Goal: Information Seeking & Learning: Find specific fact

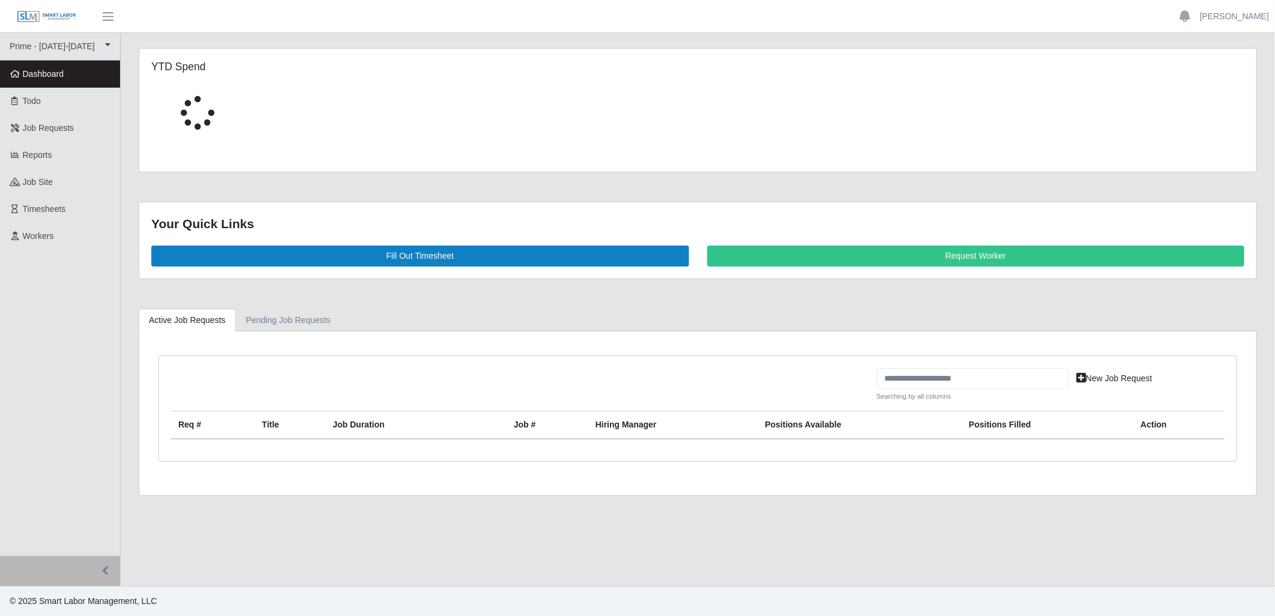
click at [645, 378] on div at bounding box center [519, 389] width 715 height 43
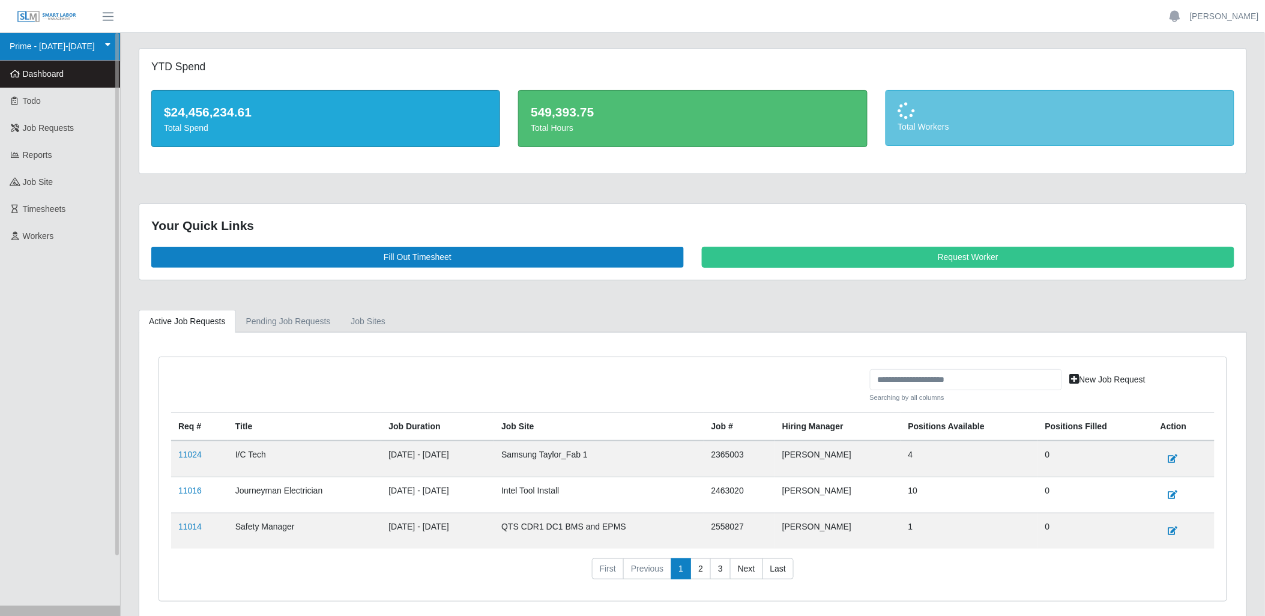
click at [93, 48] on link "Prime - [DATE]-[DATE]" at bounding box center [60, 47] width 120 height 28
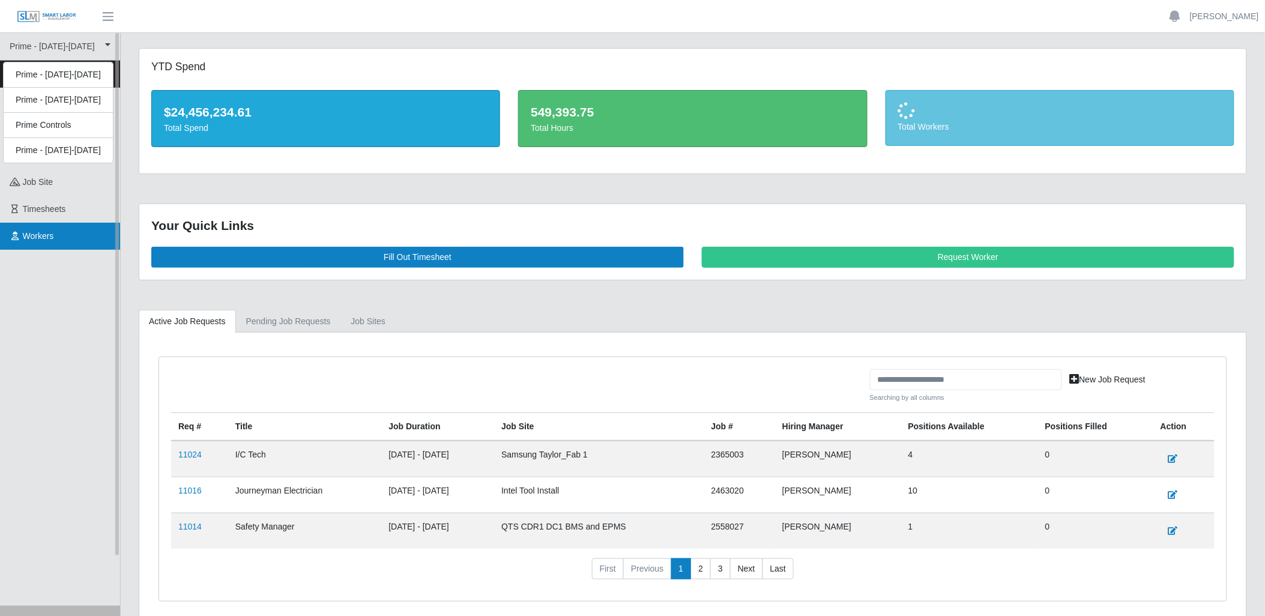
click at [67, 238] on link "Workers" at bounding box center [60, 236] width 120 height 27
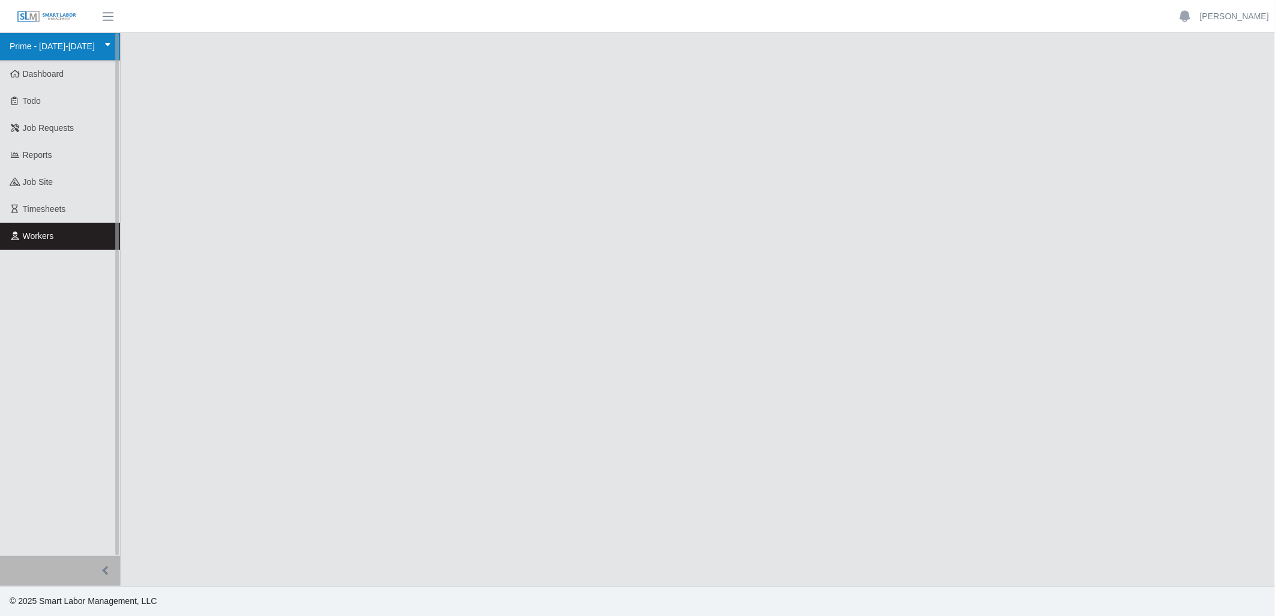
click at [91, 51] on link "Prime - [DATE]-[DATE]" at bounding box center [60, 47] width 120 height 28
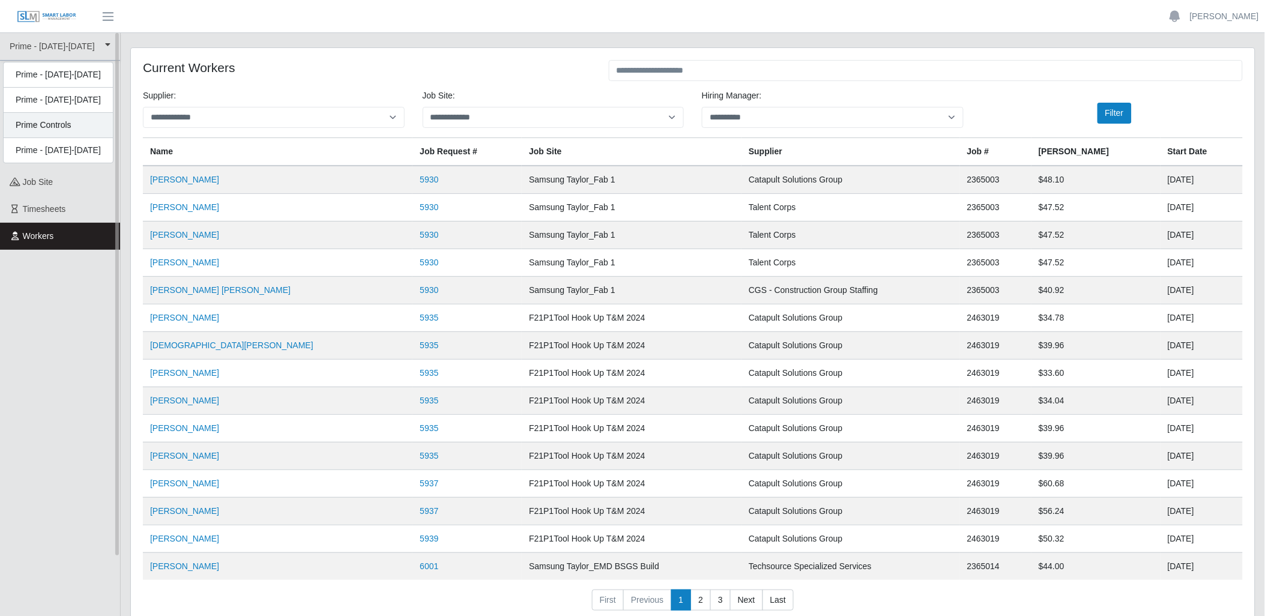
click at [80, 138] on div "Prime Controls" at bounding box center [58, 150] width 109 height 25
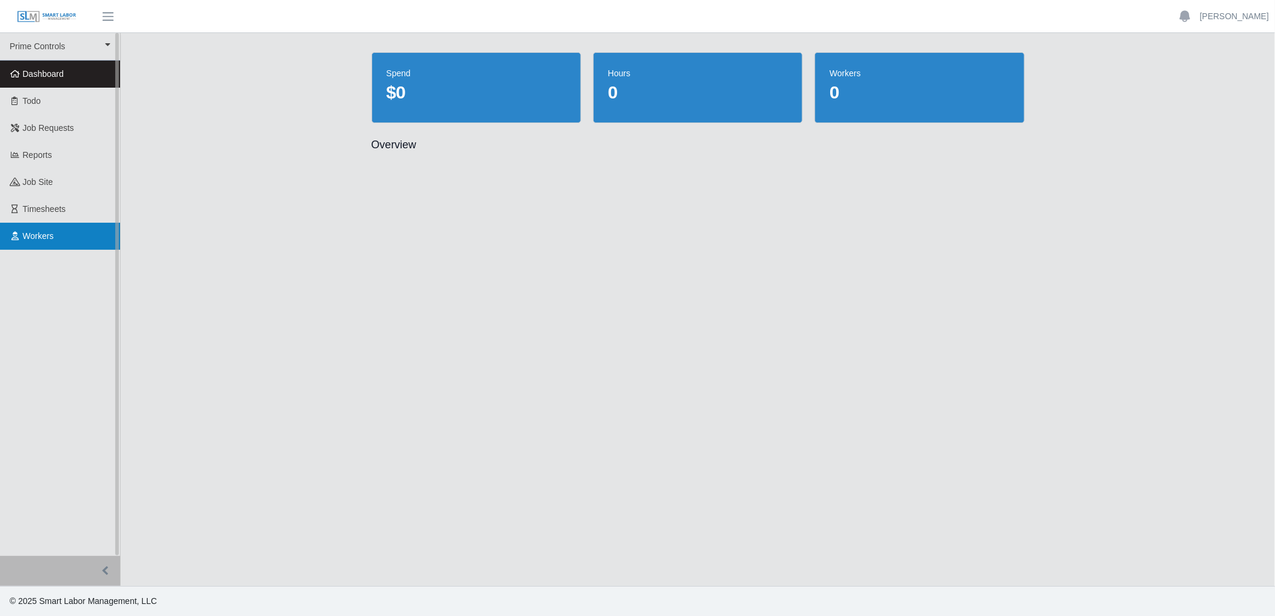
click at [42, 237] on span "Workers" at bounding box center [38, 236] width 31 height 10
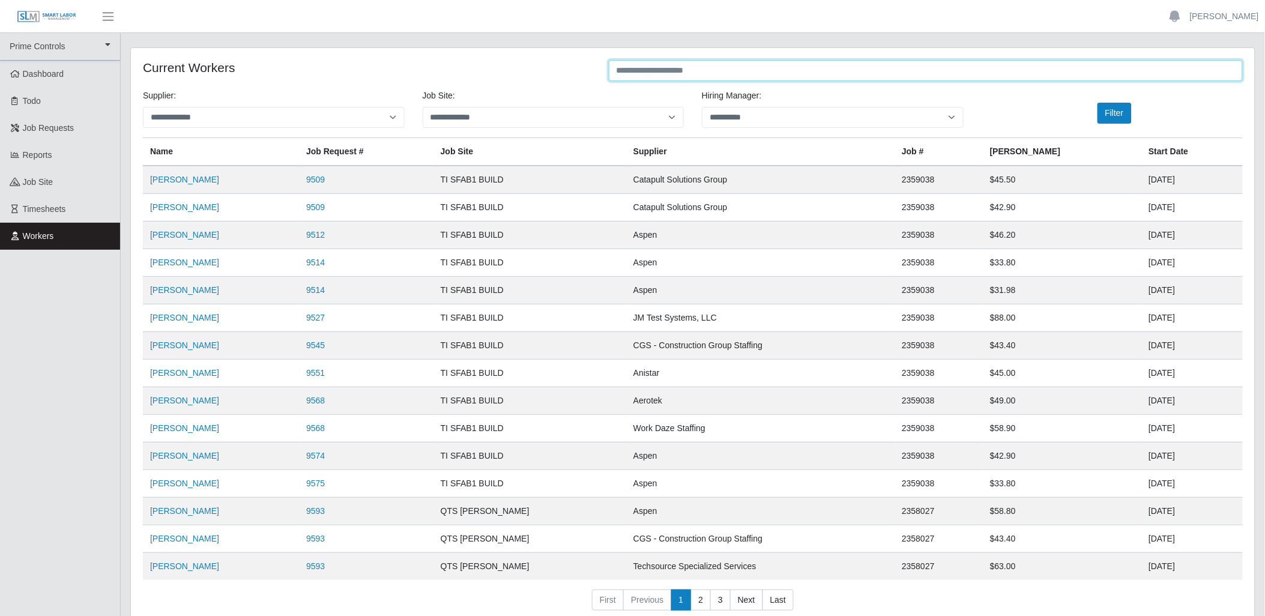
click at [699, 70] on input "text" at bounding box center [926, 70] width 634 height 21
click at [255, 118] on select "**********" at bounding box center [274, 117] width 262 height 21
drag, startPoint x: 435, startPoint y: 59, endPoint x: 654, endPoint y: 63, distance: 219.8
click at [436, 59] on div "**********" at bounding box center [693, 340] width 1124 height 584
click at [719, 77] on input "text" at bounding box center [926, 70] width 634 height 21
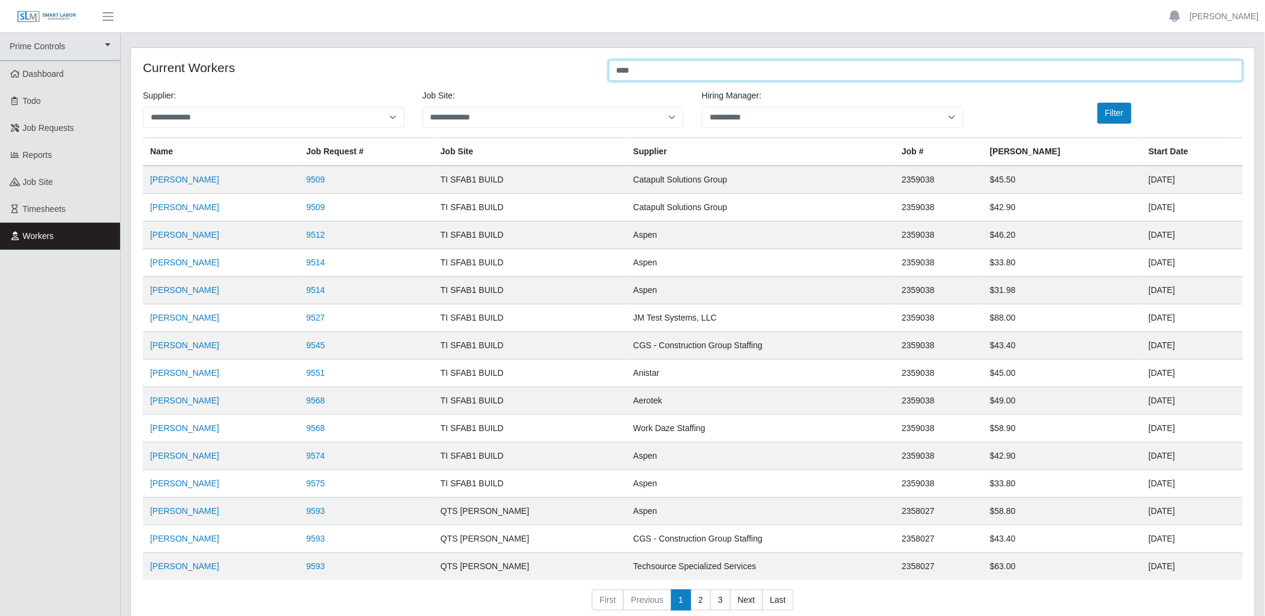
type input "****"
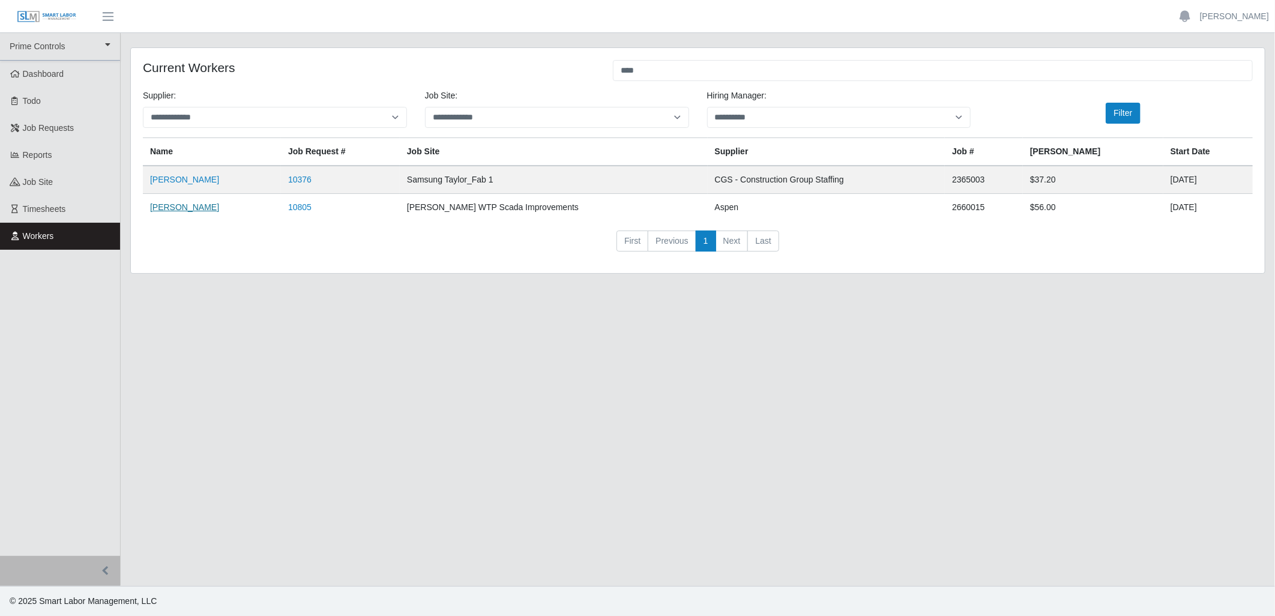
click at [172, 211] on link "Cody Davis" at bounding box center [184, 207] width 69 height 10
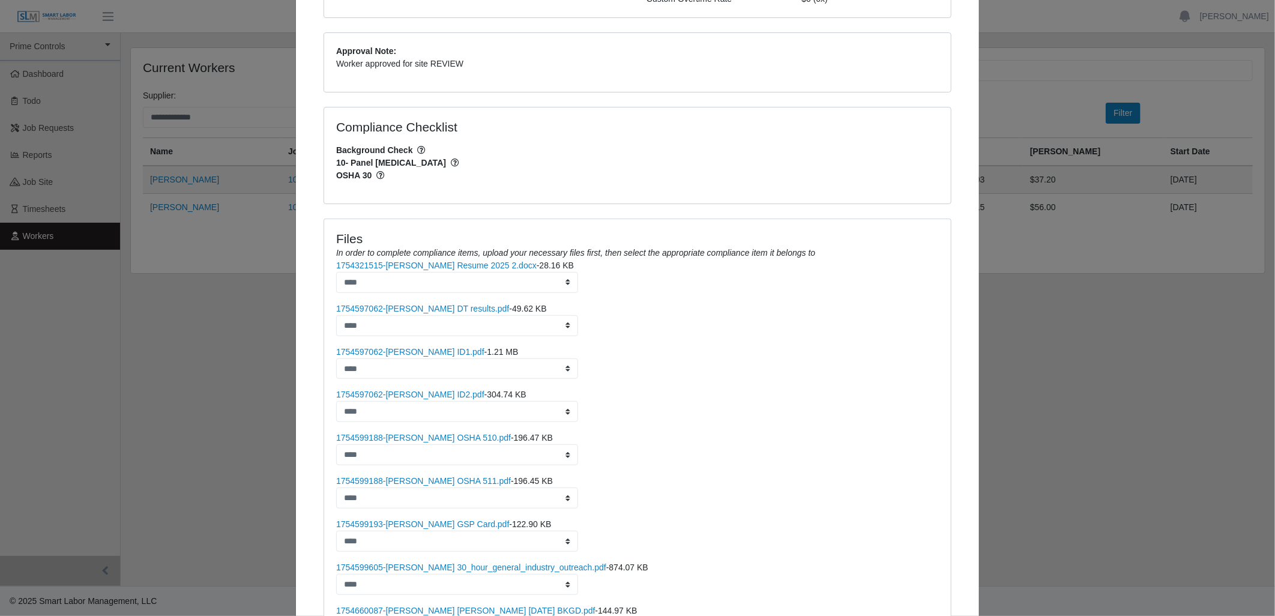
scroll to position [422, 0]
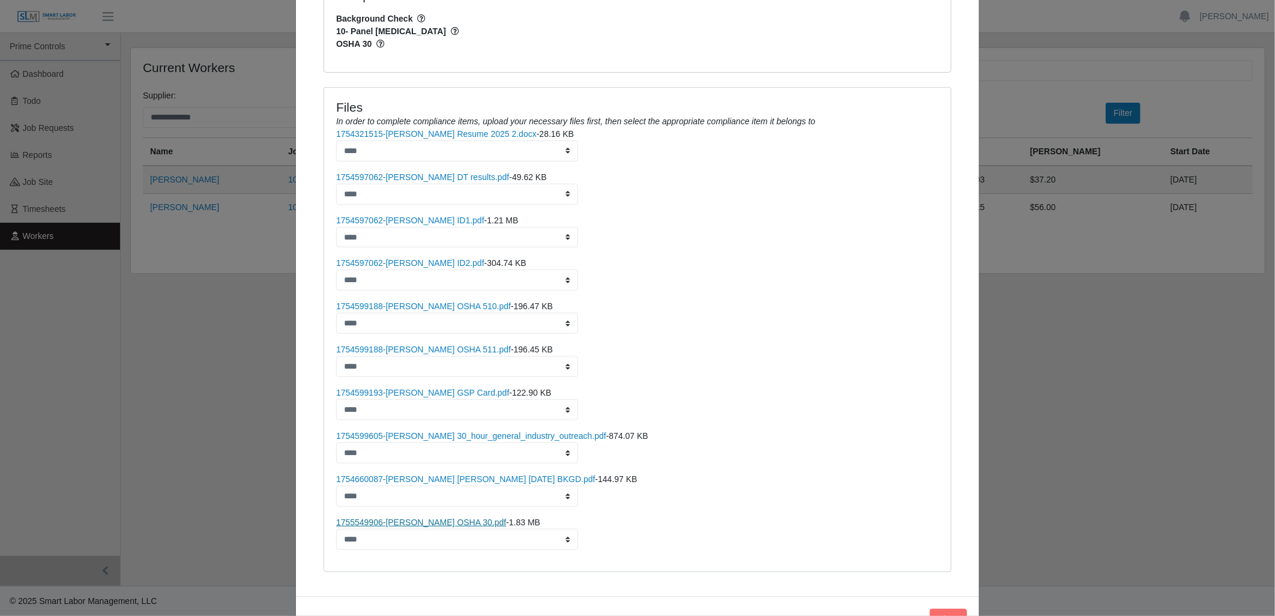
click at [458, 518] on link "1755549906-Cody Davis OSHA 30.pdf" at bounding box center [421, 523] width 170 height 10
click at [458, 474] on link "1754660087-Cody Brendan Davis 8-8-2025 BKGD.pdf" at bounding box center [465, 479] width 259 height 10
click at [480, 431] on link "1754599605-Cody Davis 30_hour_general_industry_outreach.pdf" at bounding box center [471, 436] width 270 height 10
click at [455, 388] on link "1754599193-[PERSON_NAME] GSP Card.pdf" at bounding box center [422, 393] width 173 height 10
click at [434, 258] on link "1754597062-[PERSON_NAME] ID2.pdf" at bounding box center [410, 263] width 148 height 10
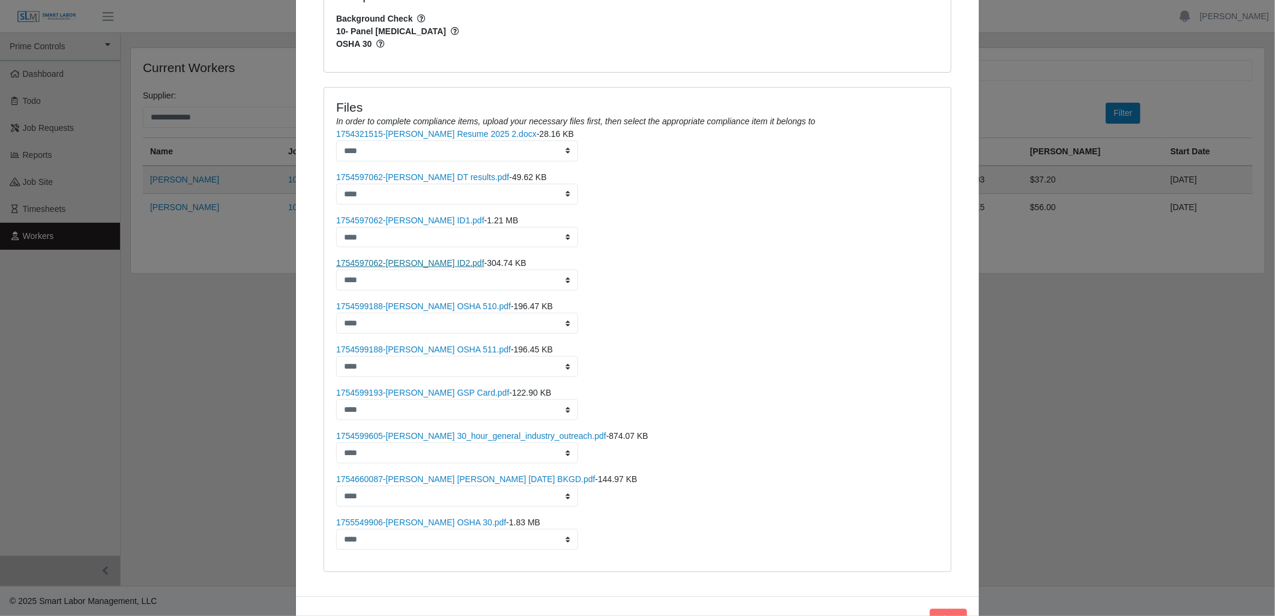
click at [427, 258] on link "1754597062-[PERSON_NAME] ID2.pdf" at bounding box center [410, 263] width 148 height 10
click at [428, 216] on link "1754597062-[PERSON_NAME] ID1.pdf" at bounding box center [410, 221] width 148 height 10
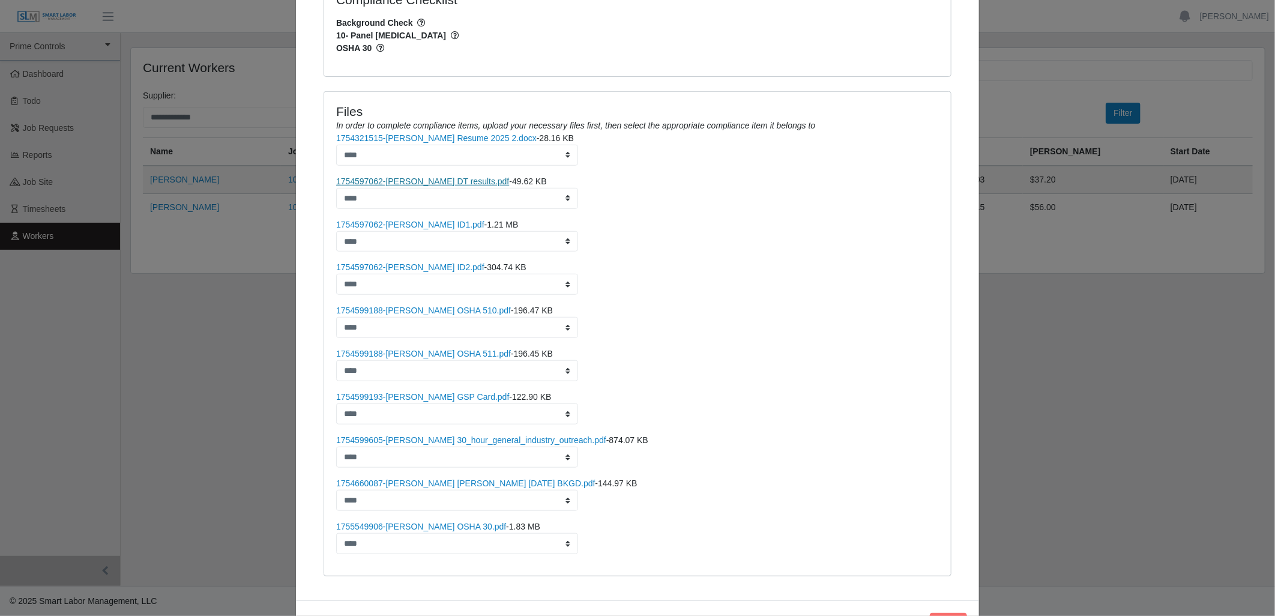
click at [443, 177] on link "1754597062-[PERSON_NAME] DT results.pdf" at bounding box center [422, 182] width 173 height 10
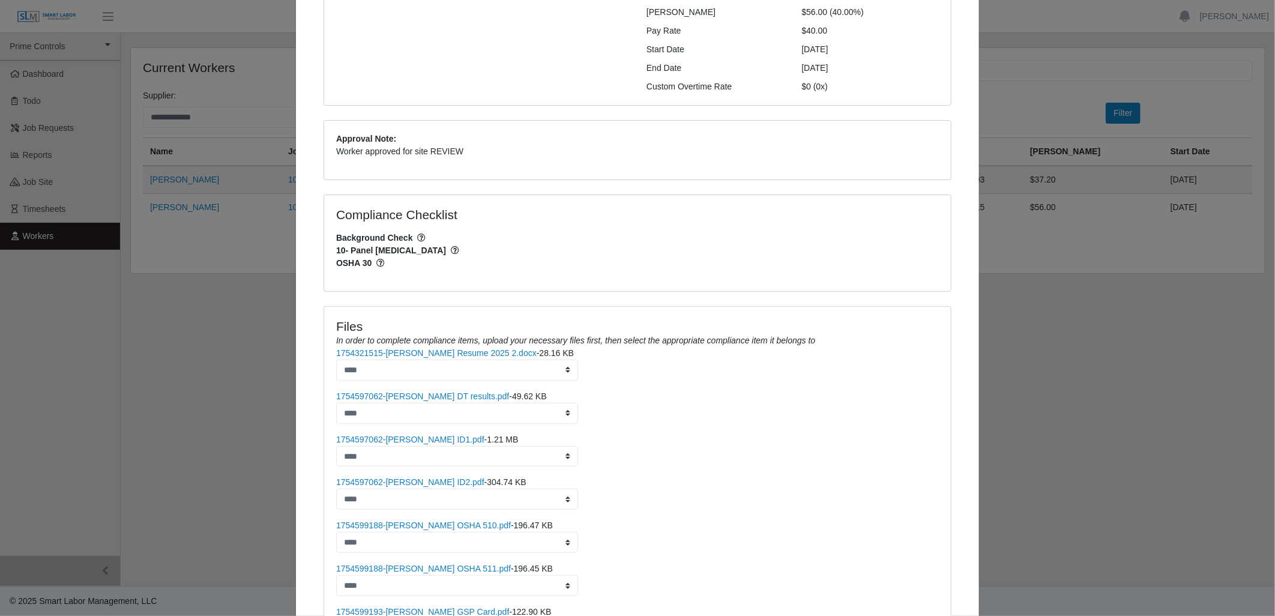
scroll to position [240, 0]
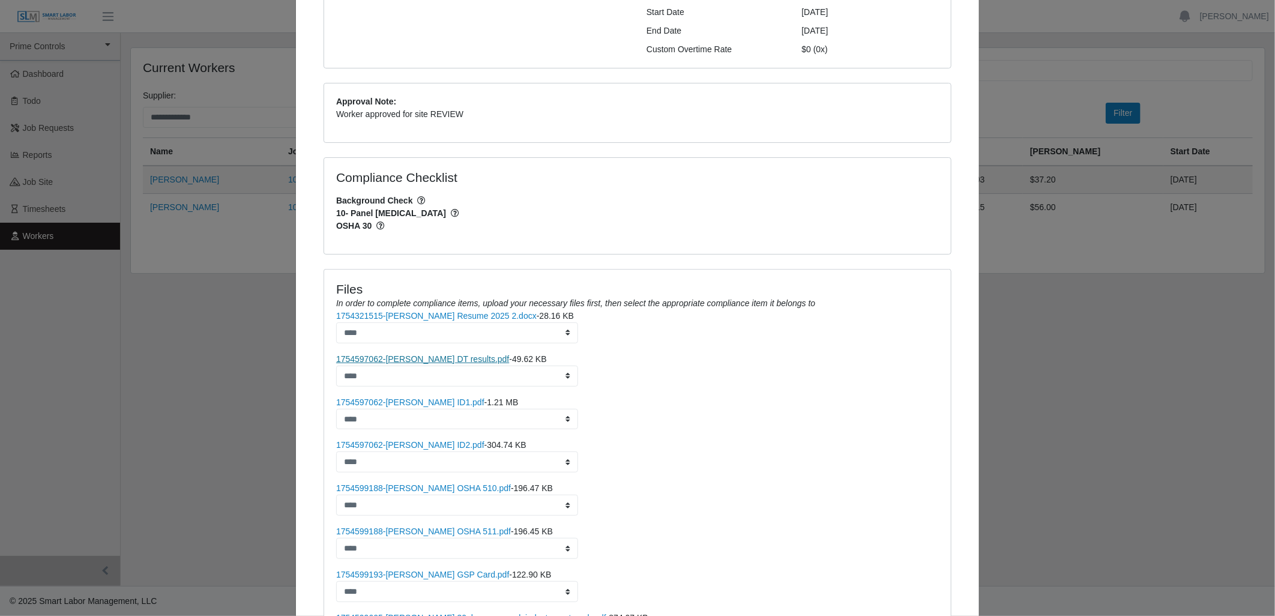
click at [449, 354] on link "1754597062-[PERSON_NAME] DT results.pdf" at bounding box center [422, 359] width 173 height 10
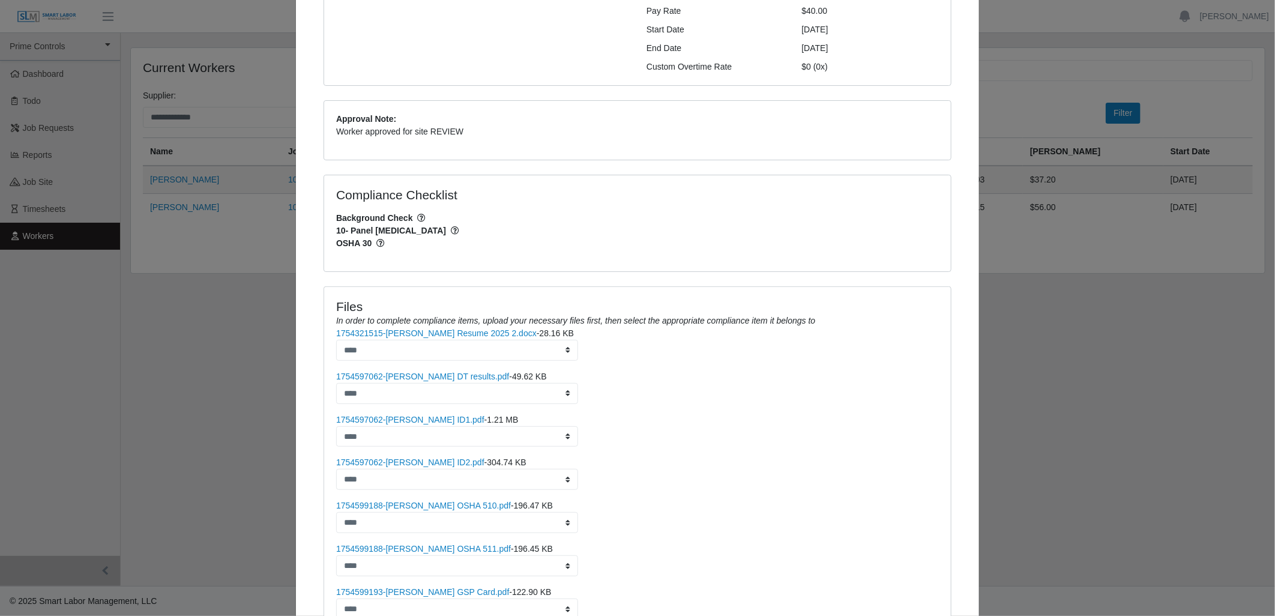
scroll to position [333, 0]
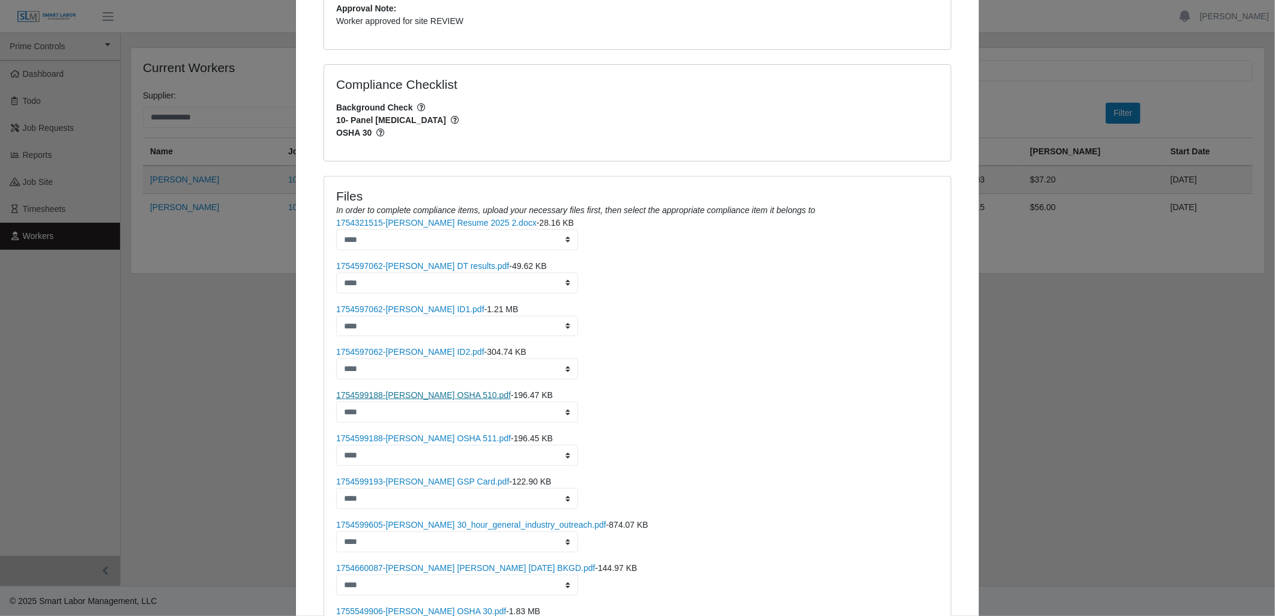
click at [458, 390] on link "1754599188-[PERSON_NAME] OSHA 510.pdf" at bounding box center [423, 395] width 175 height 10
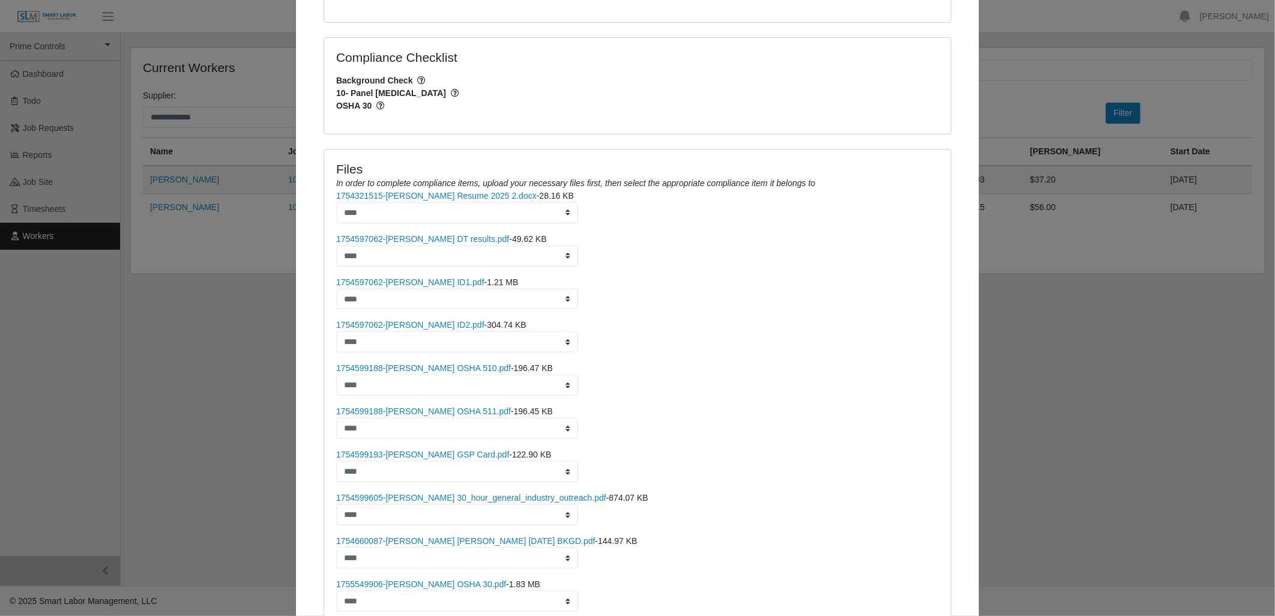
scroll to position [400, 0]
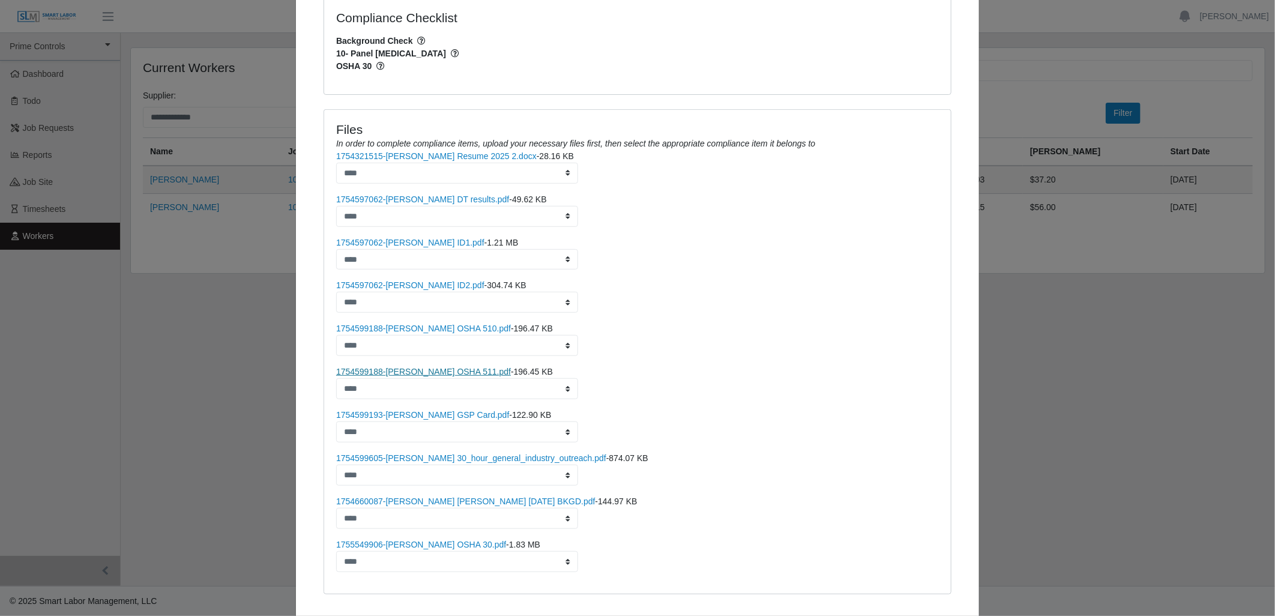
click at [465, 367] on link "1754599188-[PERSON_NAME] OSHA 511.pdf" at bounding box center [423, 372] width 175 height 10
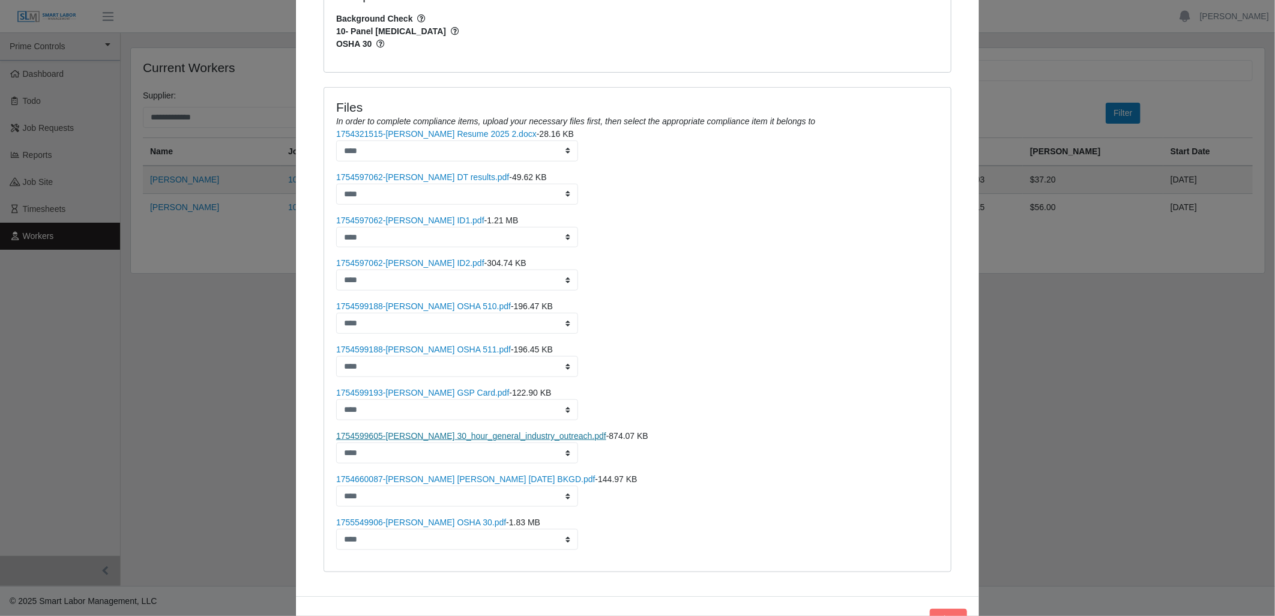
click at [487, 431] on link "1754599605-[PERSON_NAME] 30_hour_general_industry_outreach.pdf" at bounding box center [471, 436] width 270 height 10
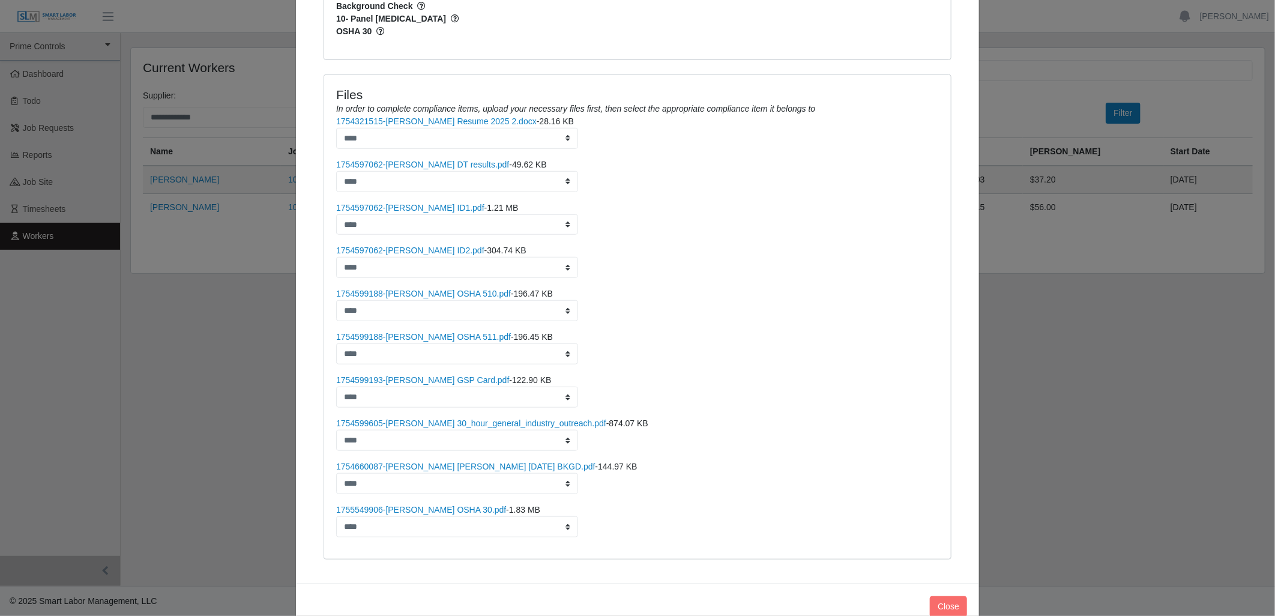
scroll to position [440, 0]
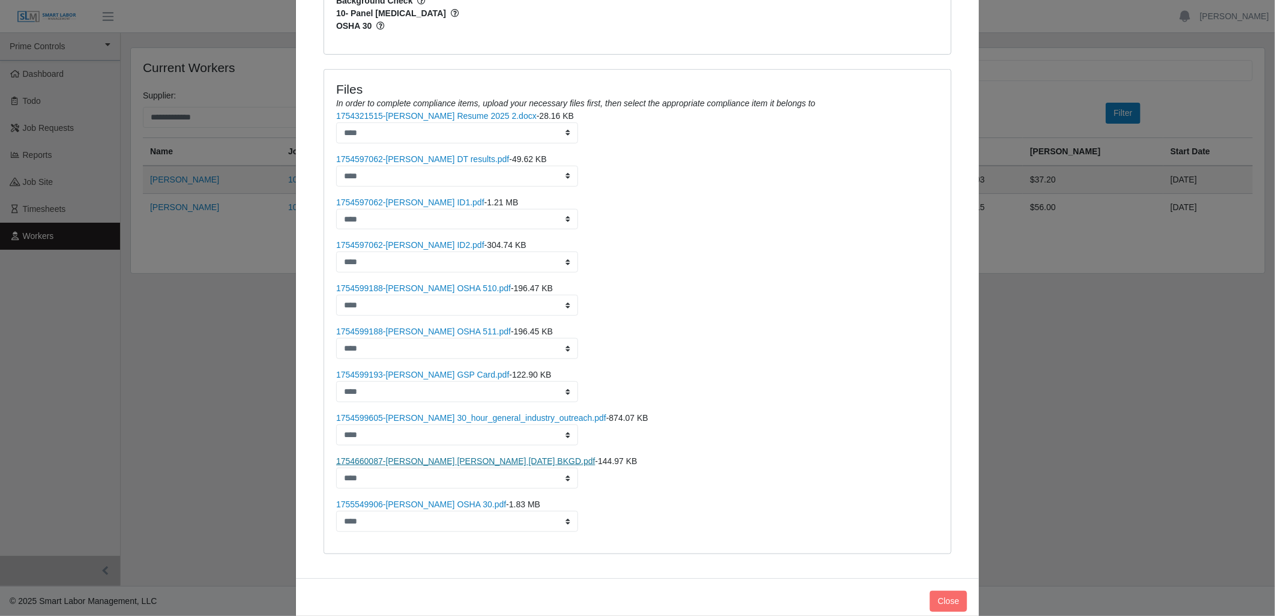
click at [507, 456] on link "1754660087-[PERSON_NAME] [PERSON_NAME] [DATE] BKGD.pdf" at bounding box center [465, 461] width 259 height 10
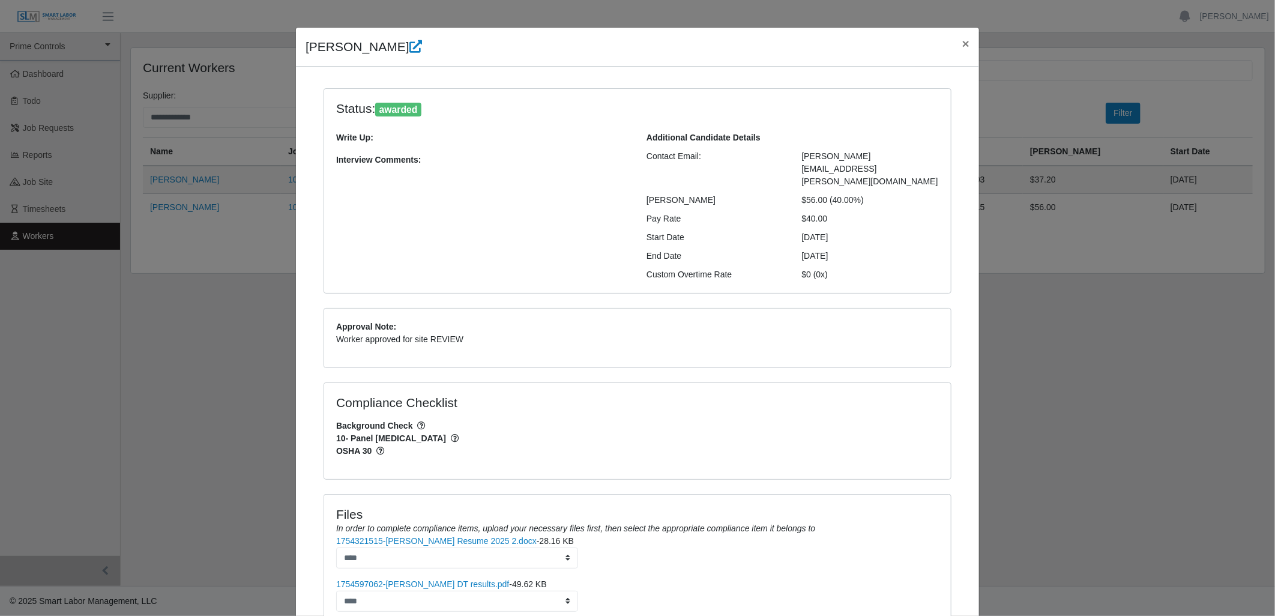
scroll to position [0, 0]
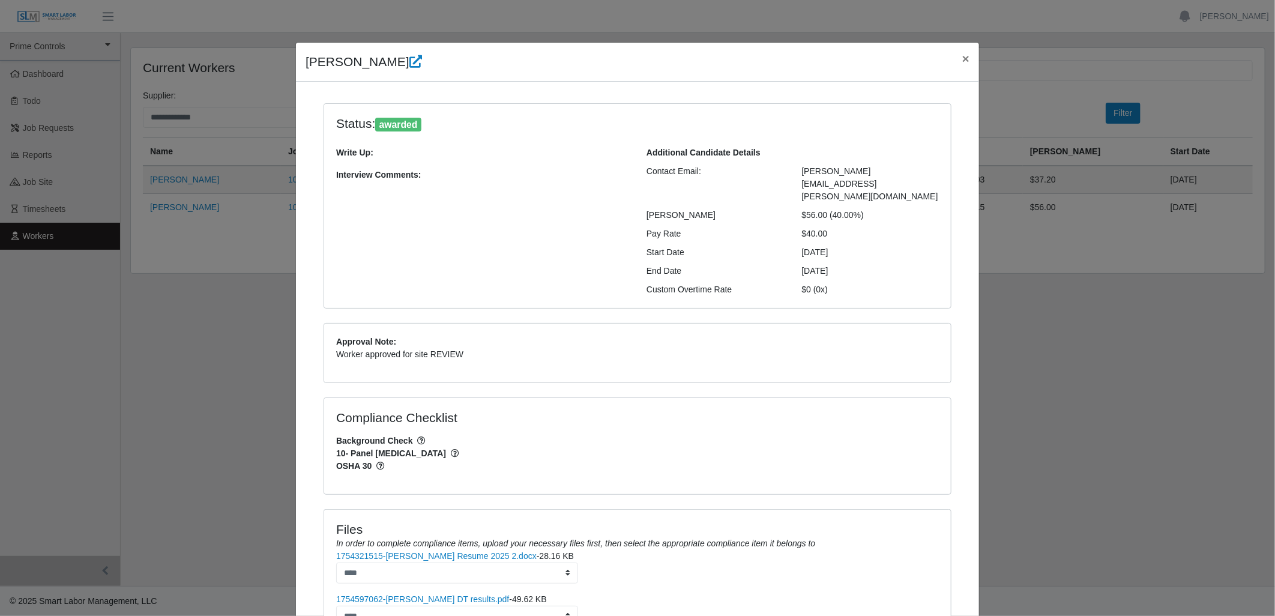
click at [672, 410] on h4 "Compliance Checklist" at bounding box center [534, 417] width 396 height 15
click at [659, 435] on span "Background Check" at bounding box center [637, 441] width 603 height 13
click at [712, 348] on p "Worker approved for site REVIEW" at bounding box center [637, 354] width 603 height 13
click at [569, 67] on div "[PERSON_NAME] ×" at bounding box center [637, 62] width 683 height 39
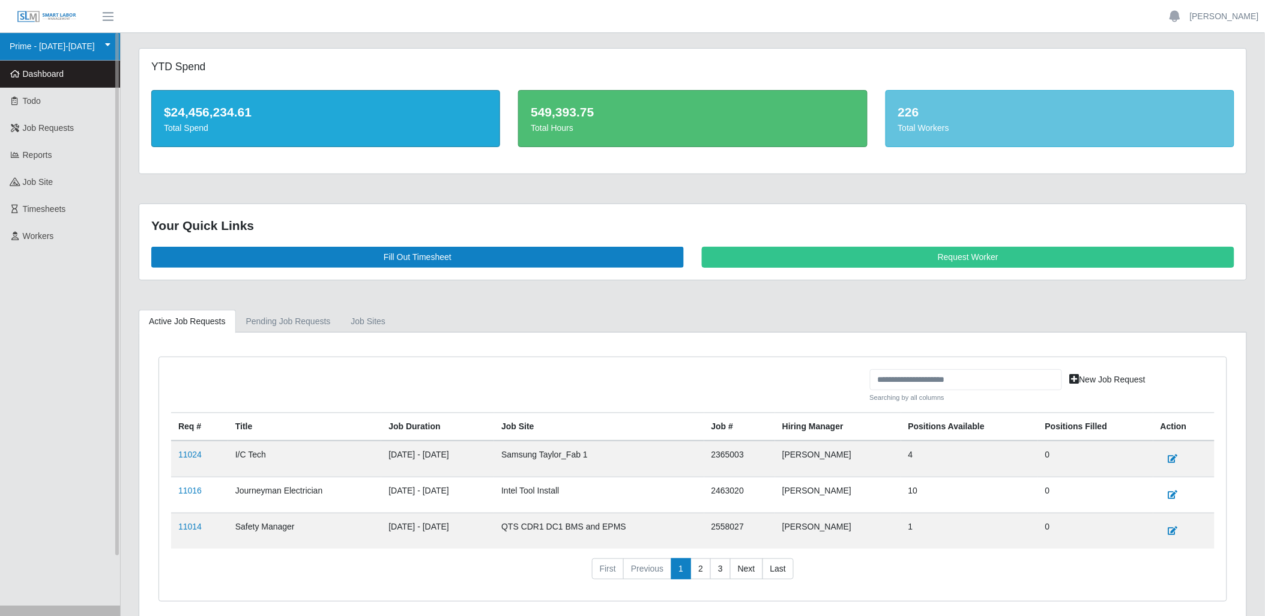
click at [98, 44] on link "Prime - [DATE]-[DATE]" at bounding box center [60, 47] width 120 height 28
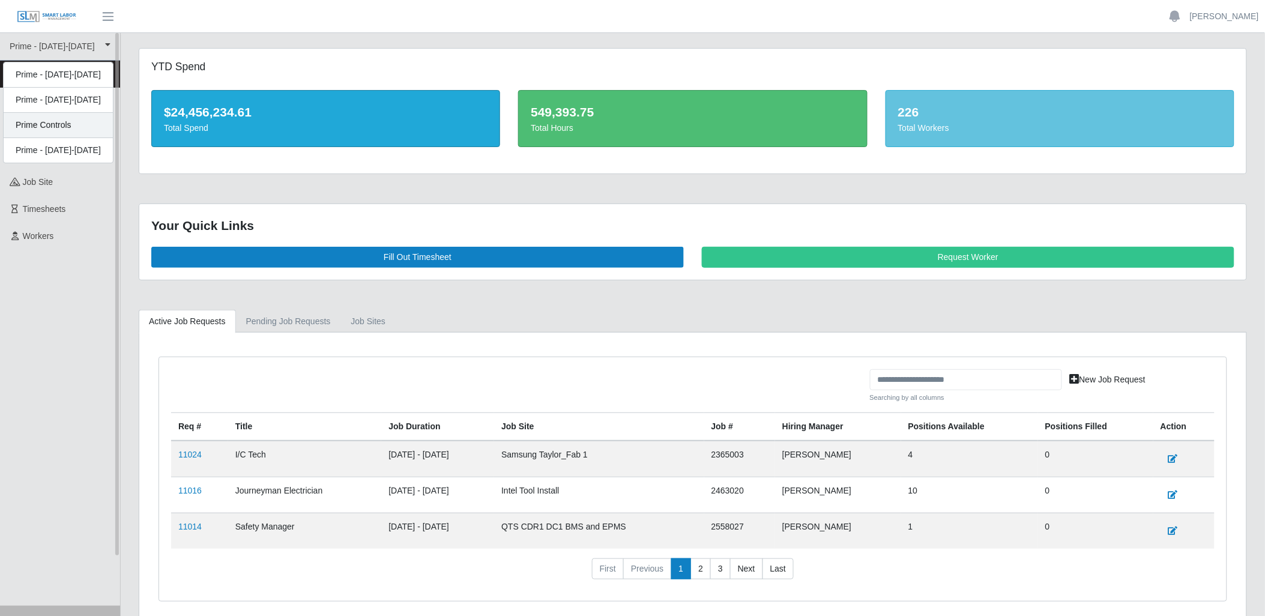
click at [62, 138] on div "Prime Controls" at bounding box center [58, 150] width 109 height 25
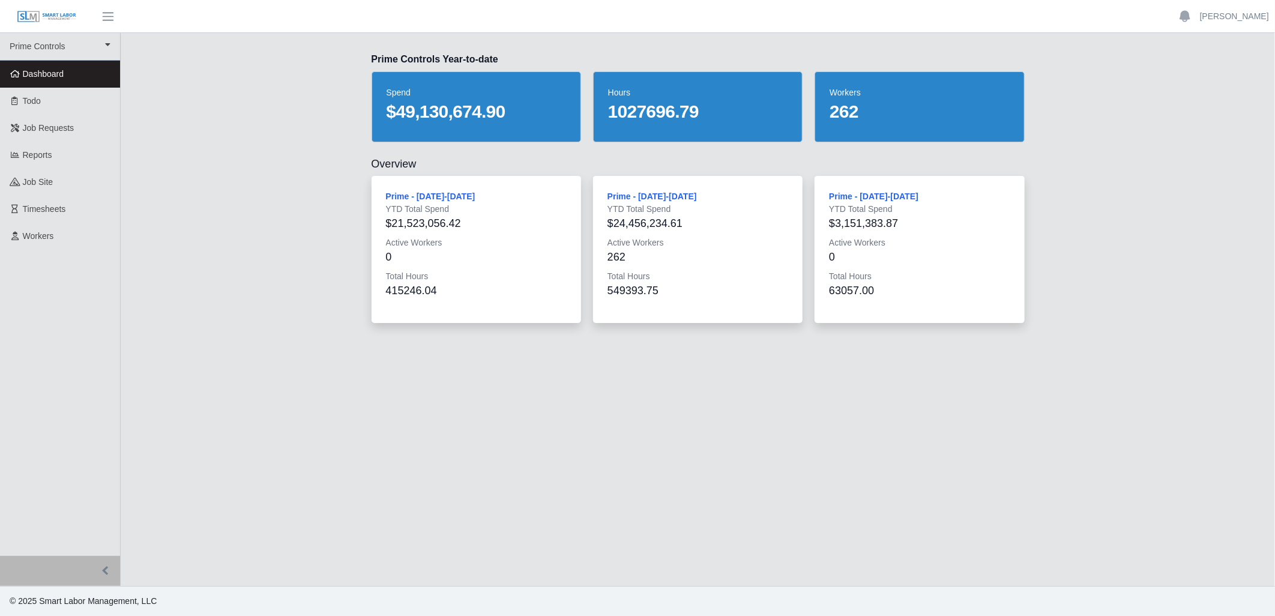
click at [247, 370] on div "Prime Controls Year-to-date spend $49,130,674.90 hours 1027696.79 workers 262 O…" at bounding box center [698, 309] width 1155 height 553
click at [332, 365] on div "Prime Controls Year-to-date spend $49,130,674.90 hours 1027696.79 workers 262 O…" at bounding box center [698, 309] width 1155 height 553
click at [289, 127] on div "Prime Controls Year-to-date spend $49,130,674.90 hours 1027696.79 workers 262 O…" at bounding box center [698, 187] width 1155 height 271
click at [515, 487] on div "Prime Controls Year-to-date spend $49,130,674.90 hours 1027696.79 workers 262 O…" at bounding box center [698, 309] width 1155 height 553
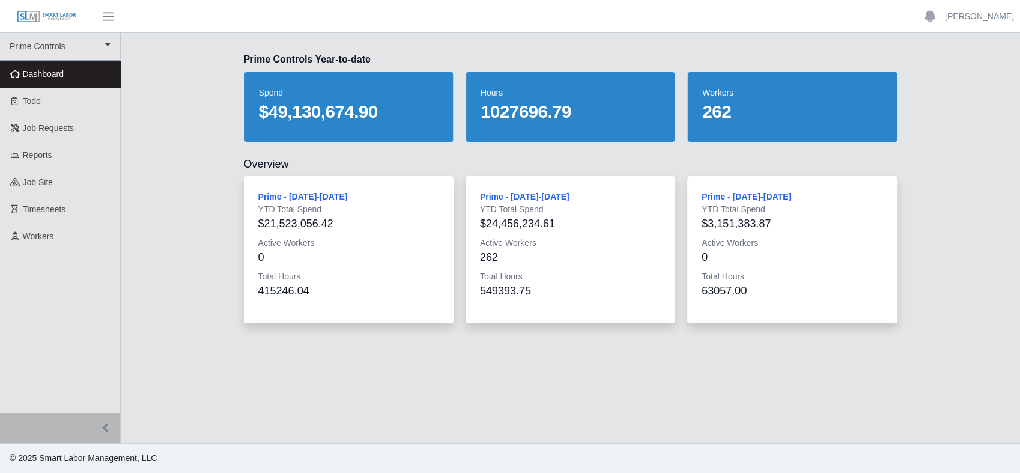
drag, startPoint x: 493, startPoint y: 41, endPoint x: 462, endPoint y: 40, distance: 30.7
click at [486, 41] on main "Prime Controls Year-to-date spend $49,130,674.90 hours 1027696.79 workers 262 O…" at bounding box center [570, 187] width 899 height 309
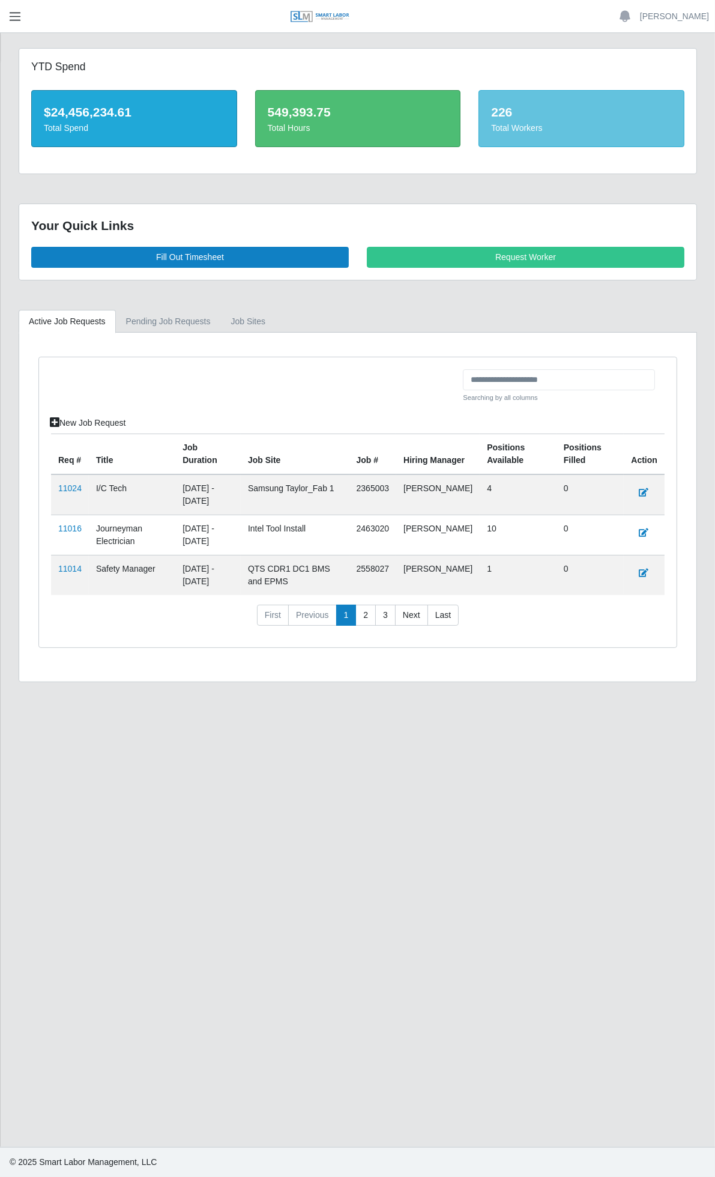
click at [18, 20] on span "button" at bounding box center [15, 17] width 16 height 14
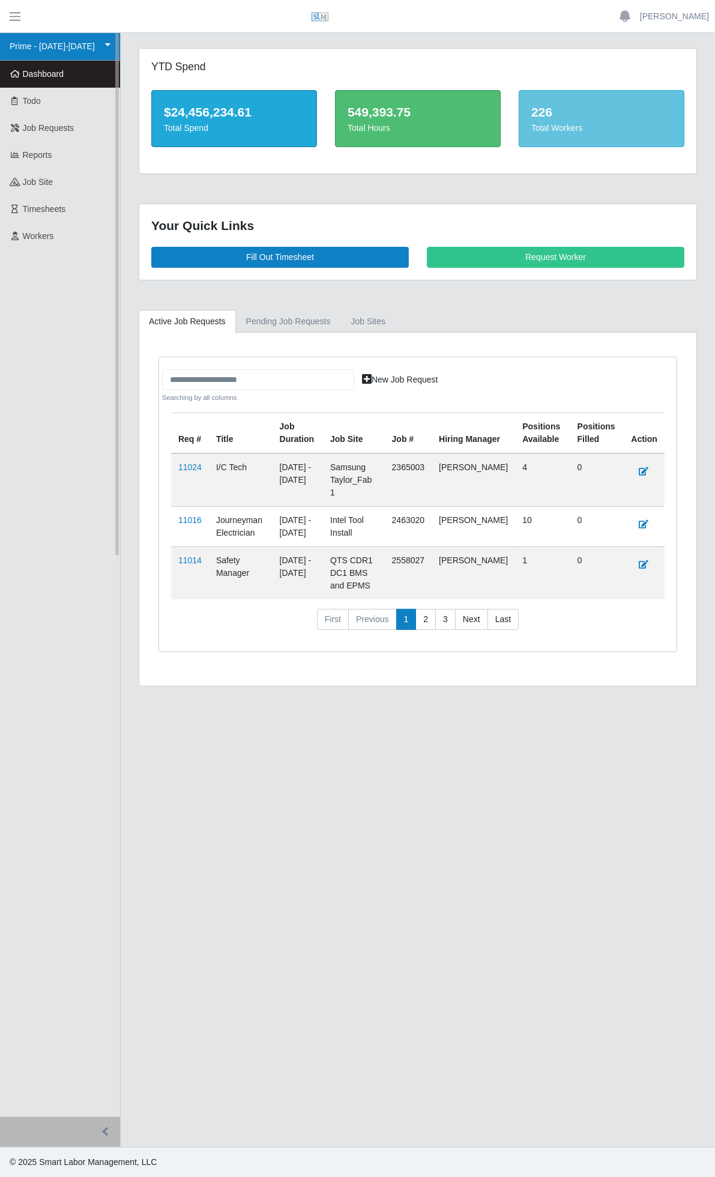
click at [97, 47] on link "Prime - [DATE]-[DATE]" at bounding box center [60, 47] width 120 height 28
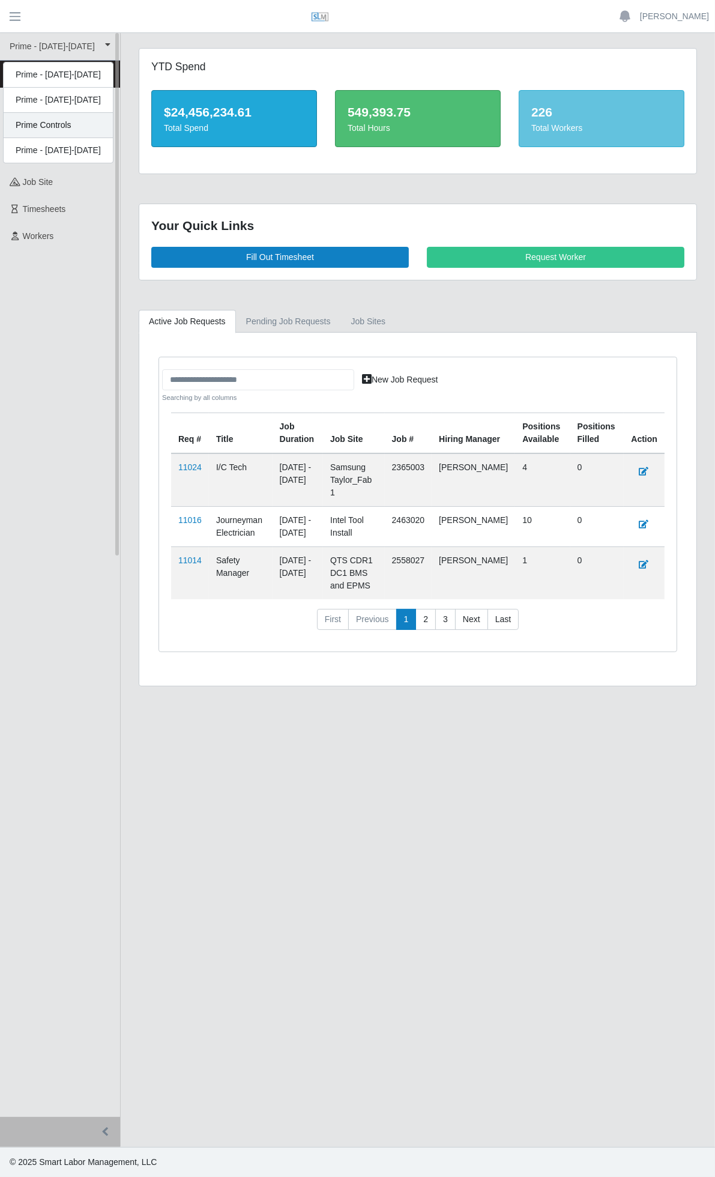
click at [65, 138] on div "Prime Controls" at bounding box center [58, 150] width 109 height 25
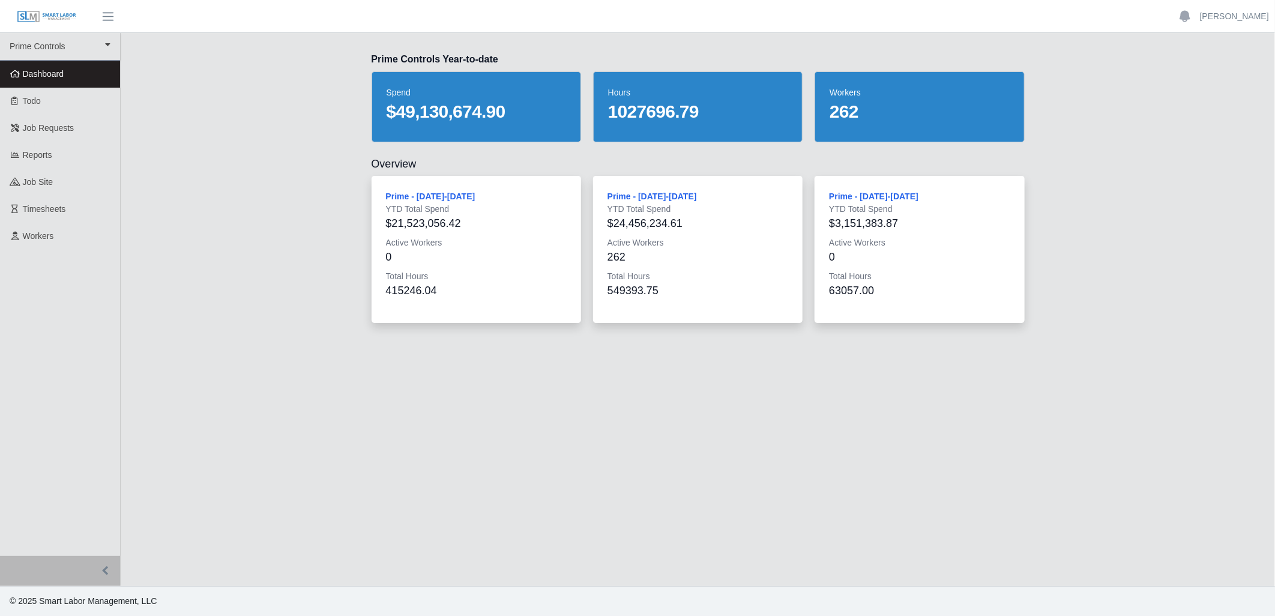
click at [315, 314] on div "Prime Controls Year-to-date spend $49,130,674.90 hours 1027696.79 workers 262 O…" at bounding box center [698, 187] width 1155 height 271
click at [41, 242] on link "Workers" at bounding box center [60, 236] width 120 height 27
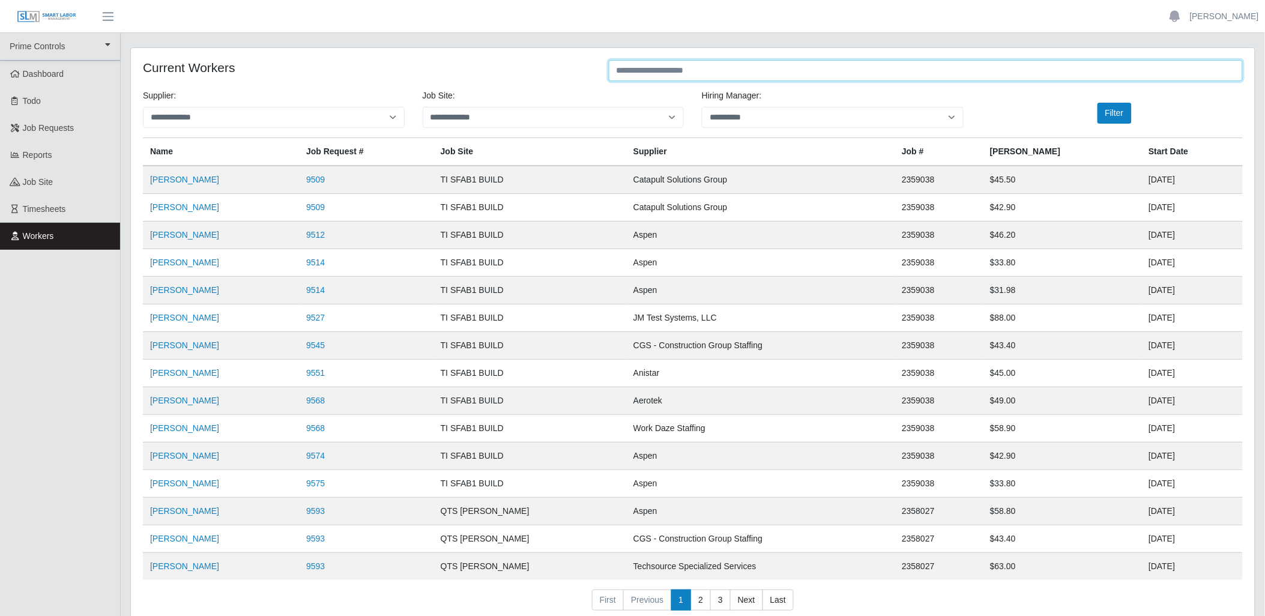
click at [699, 72] on input "text" at bounding box center [926, 70] width 634 height 21
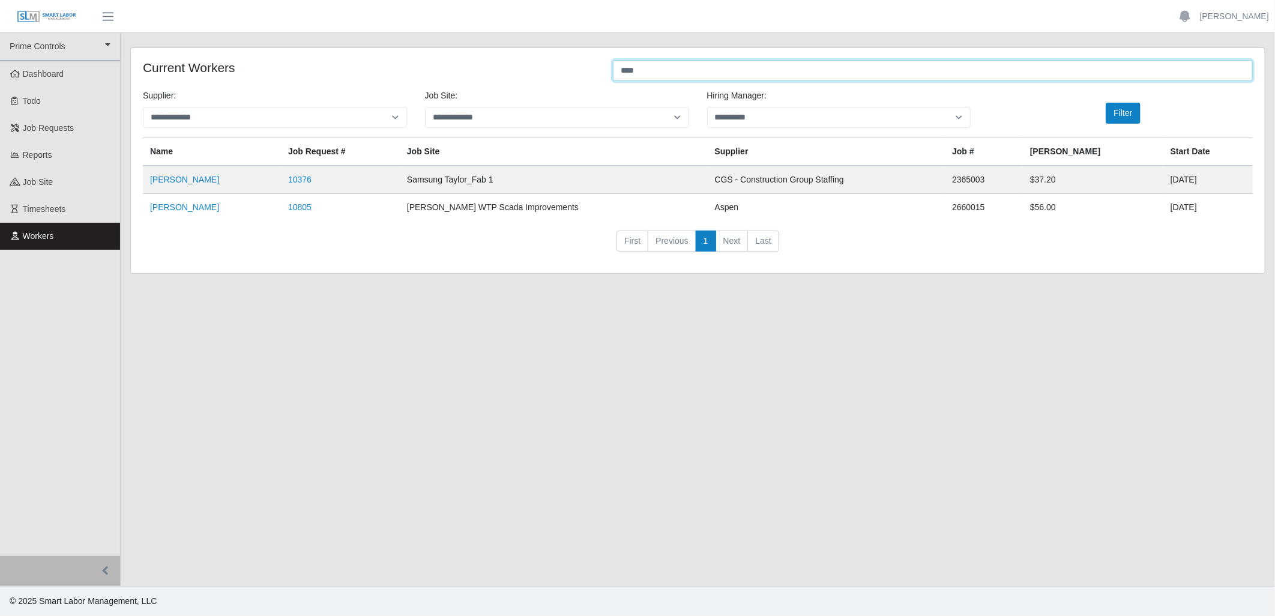
type input "****"
drag, startPoint x: 292, startPoint y: 213, endPoint x: 255, endPoint y: 215, distance: 36.7
click at [281, 215] on td "10805" at bounding box center [340, 207] width 119 height 28
copy link "10805"
click at [172, 207] on link "[PERSON_NAME]" at bounding box center [184, 207] width 69 height 10
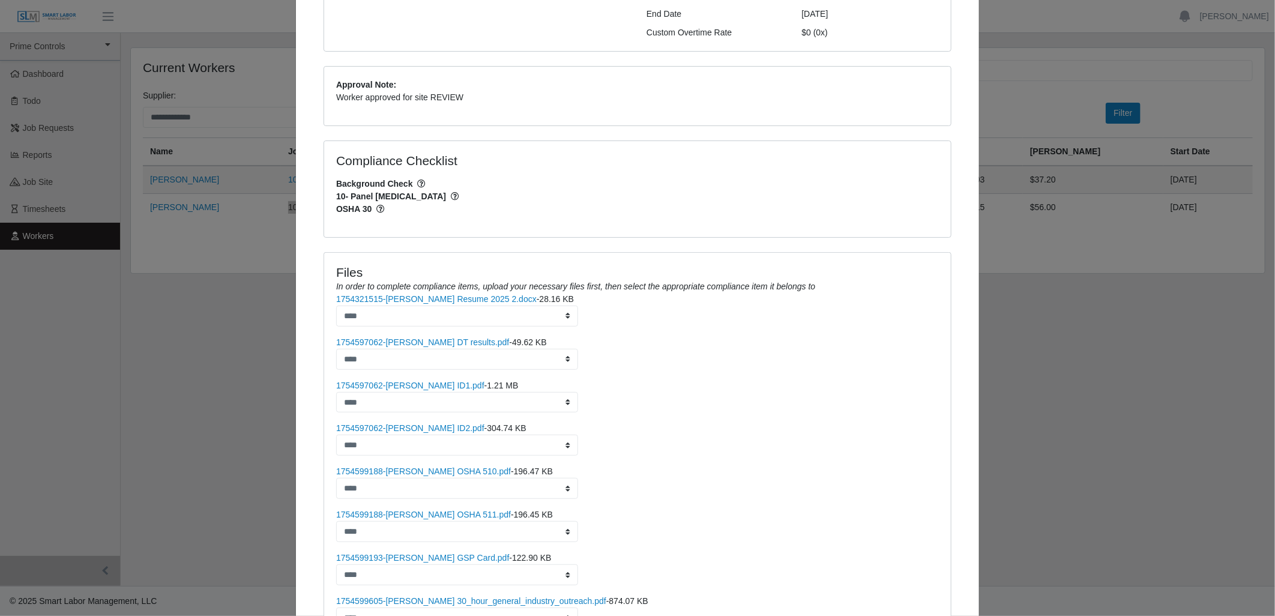
scroll to position [262, 0]
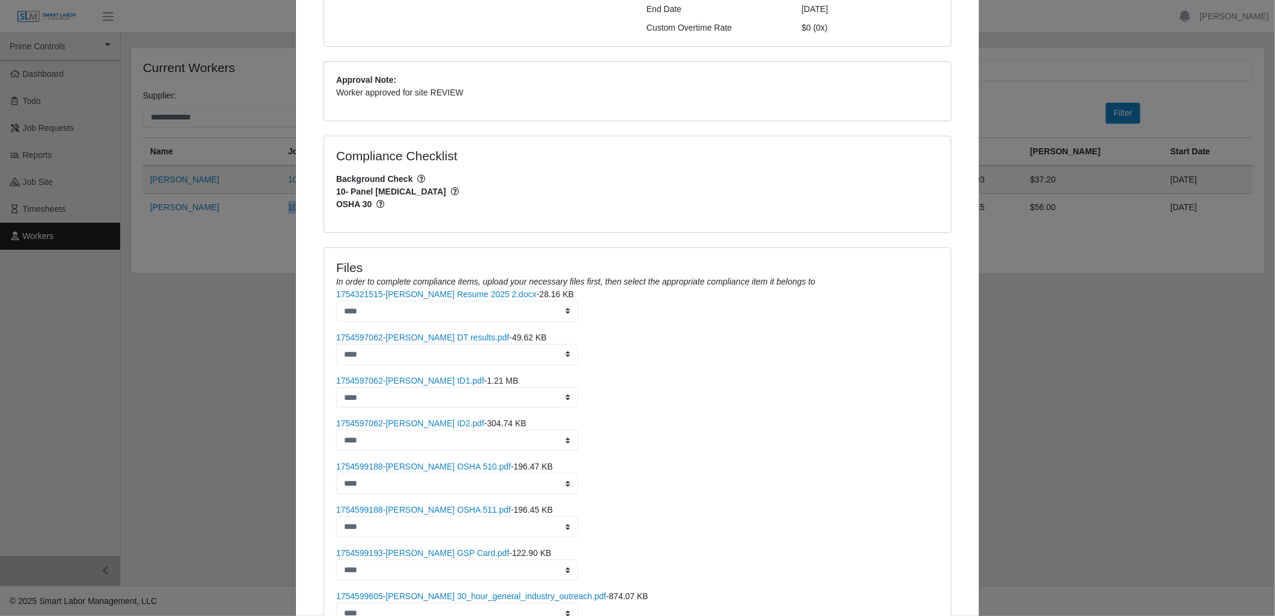
click at [733, 186] on span "10- Panel [MEDICAL_DATA]" at bounding box center [637, 192] width 603 height 13
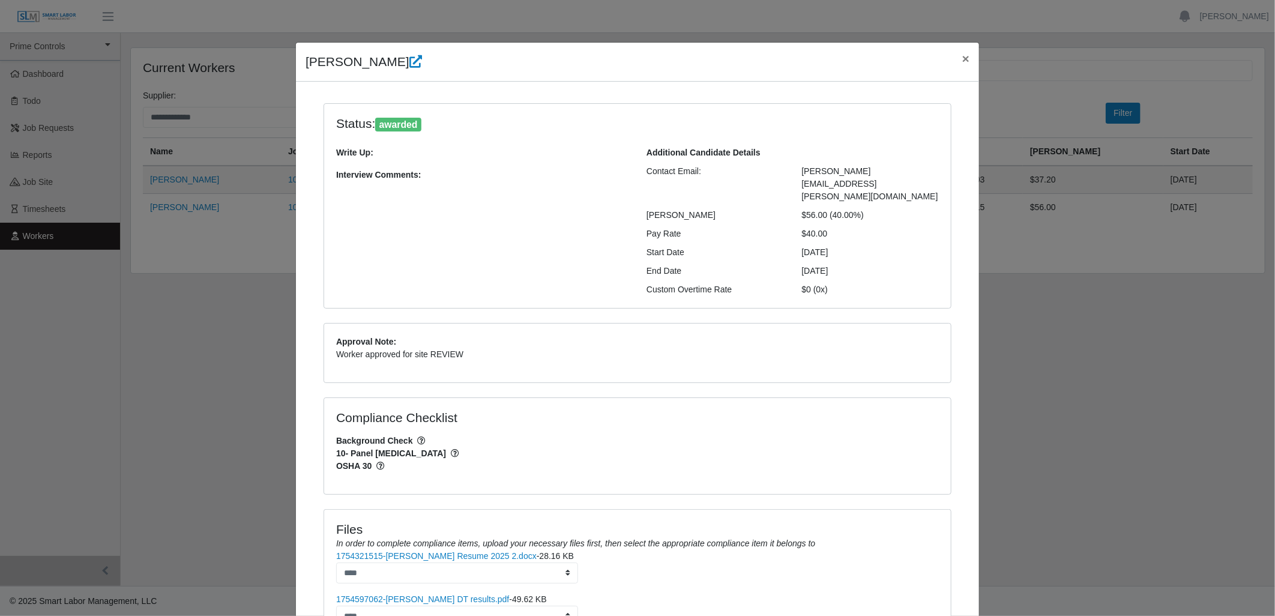
click at [196, 393] on div "[PERSON_NAME] × Status: awarded Write Up: Interview Comments: Additional Candid…" at bounding box center [637, 308] width 1275 height 616
click at [205, 364] on div "[PERSON_NAME] × Status: awarded Write Up: Interview Comments: Additional Candid…" at bounding box center [637, 308] width 1275 height 616
click at [265, 454] on div "[PERSON_NAME] × Status: awarded Write Up: Interview Comments: Additional Candid…" at bounding box center [637, 308] width 1275 height 616
click at [211, 370] on div "[PERSON_NAME] × Status: awarded Write Up: Interview Comments: Additional Candid…" at bounding box center [637, 308] width 1275 height 616
drag, startPoint x: 899, startPoint y: 60, endPoint x: 914, endPoint y: 169, distance: 109.7
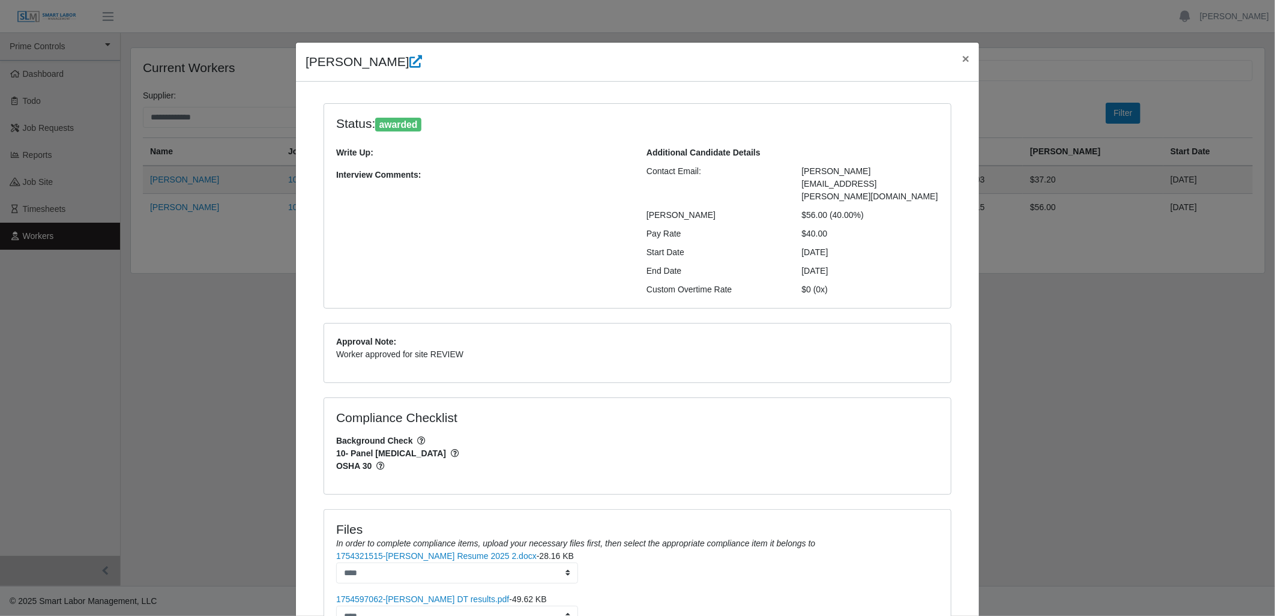
click at [914, 169] on div "[PERSON_NAME] × Status: awarded Write Up: Interview Comments: Additional Candid…" at bounding box center [637, 553] width 684 height 1023
click at [1131, 366] on div "[PERSON_NAME] × Status: awarded Write Up: Interview Comments: Additional Candid…" at bounding box center [637, 308] width 1275 height 616
click at [920, 56] on div "[PERSON_NAME] ×" at bounding box center [637, 62] width 683 height 39
click at [446, 203] on div "Write Up: Interview Comments:" at bounding box center [482, 222] width 310 height 150
click at [227, 405] on div "[PERSON_NAME] × Status: awarded Write Up: Interview Comments: Additional Candid…" at bounding box center [637, 308] width 1275 height 616
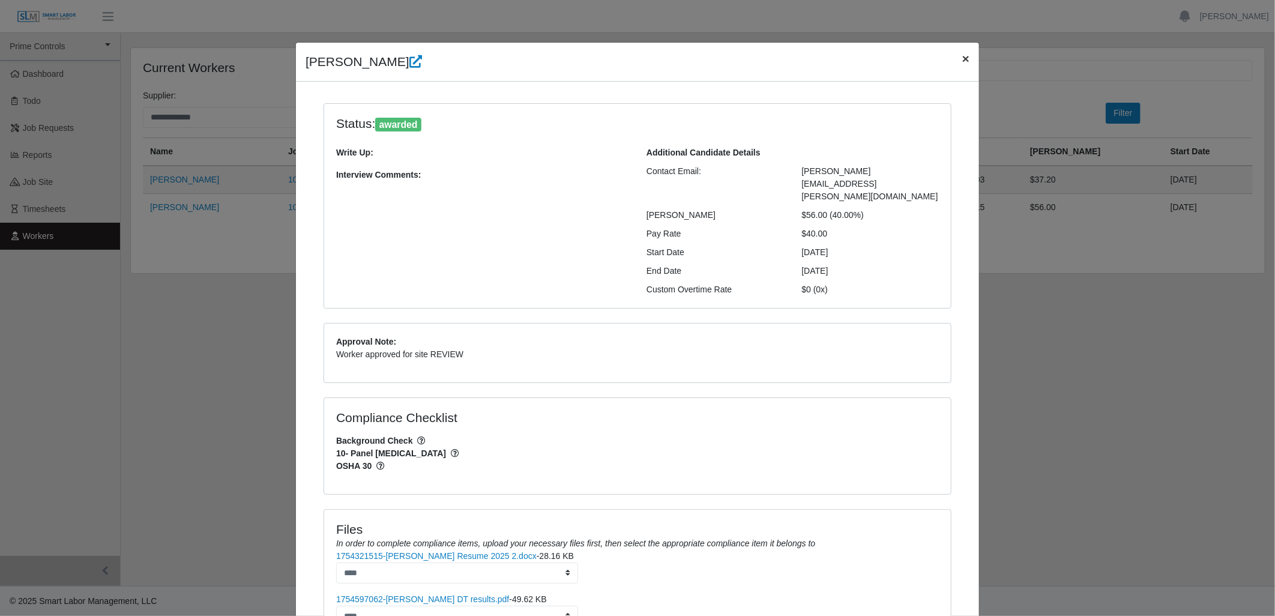
drag, startPoint x: 962, startPoint y: 54, endPoint x: 844, endPoint y: 101, distance: 127.2
click at [962, 54] on span "×" at bounding box center [965, 59] width 7 height 14
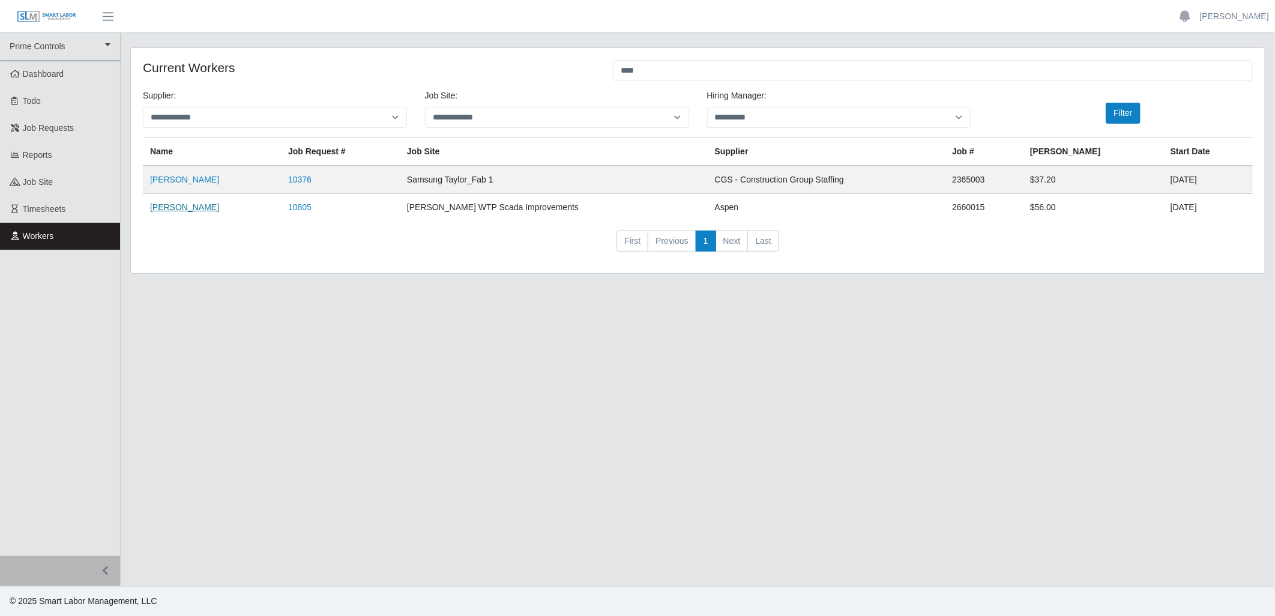
click at [179, 206] on link "[PERSON_NAME]" at bounding box center [184, 207] width 69 height 10
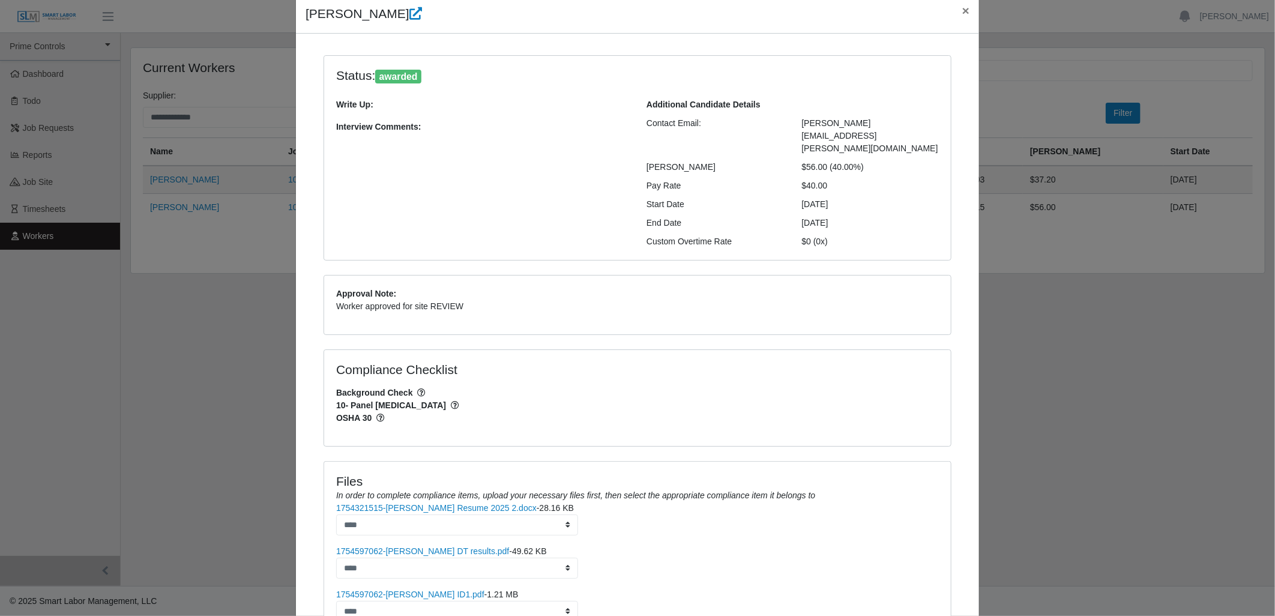
scroll to position [67, 0]
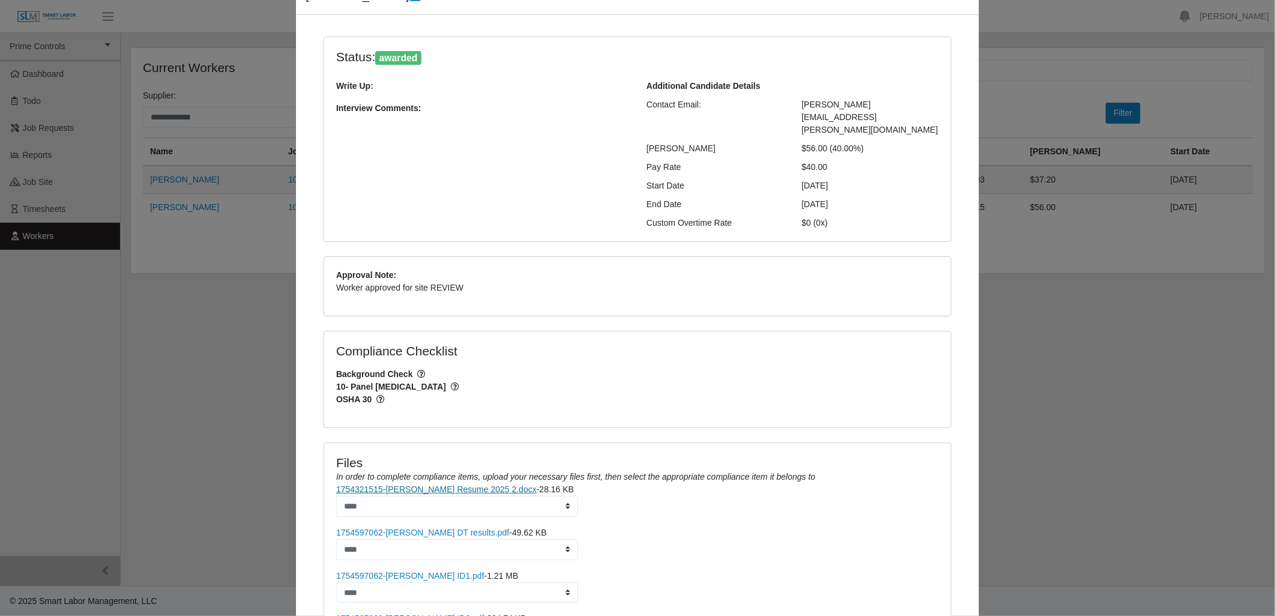
click at [459, 485] on link "1754321515-[PERSON_NAME] Resume 2025 2.docx" at bounding box center [436, 490] width 201 height 10
click at [475, 485] on link "1754321515-[PERSON_NAME] Resume 2025 2.docx" at bounding box center [436, 490] width 201 height 10
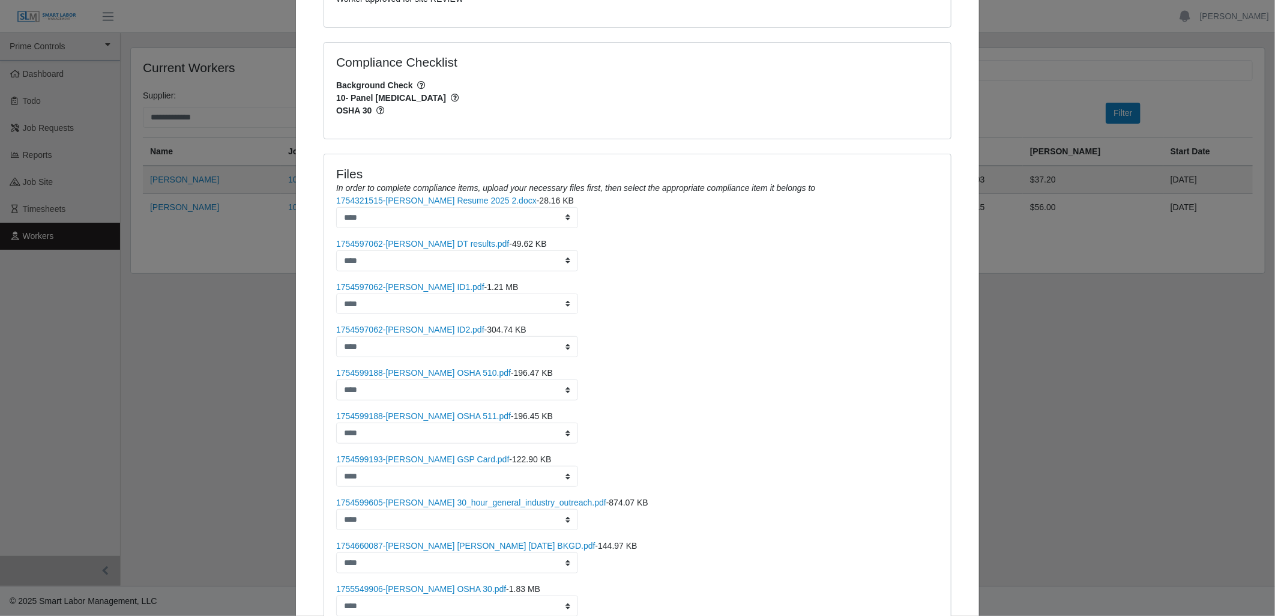
scroll to position [0, 0]
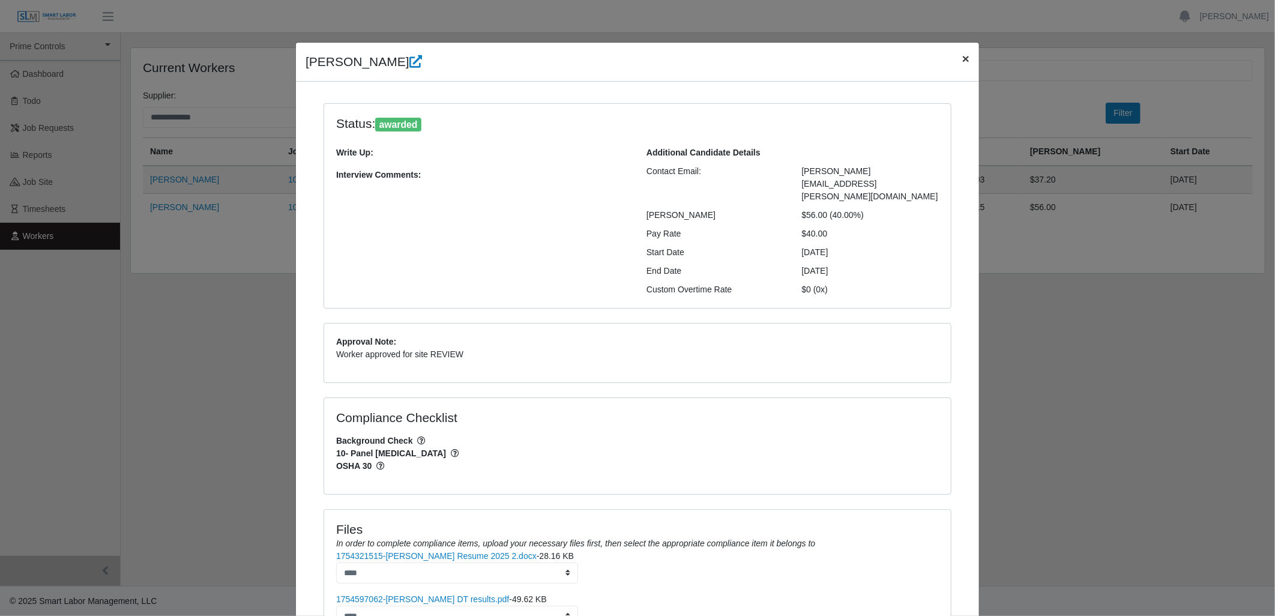
click at [962, 58] on span "×" at bounding box center [965, 59] width 7 height 14
